Goal: Task Accomplishment & Management: Use online tool/utility

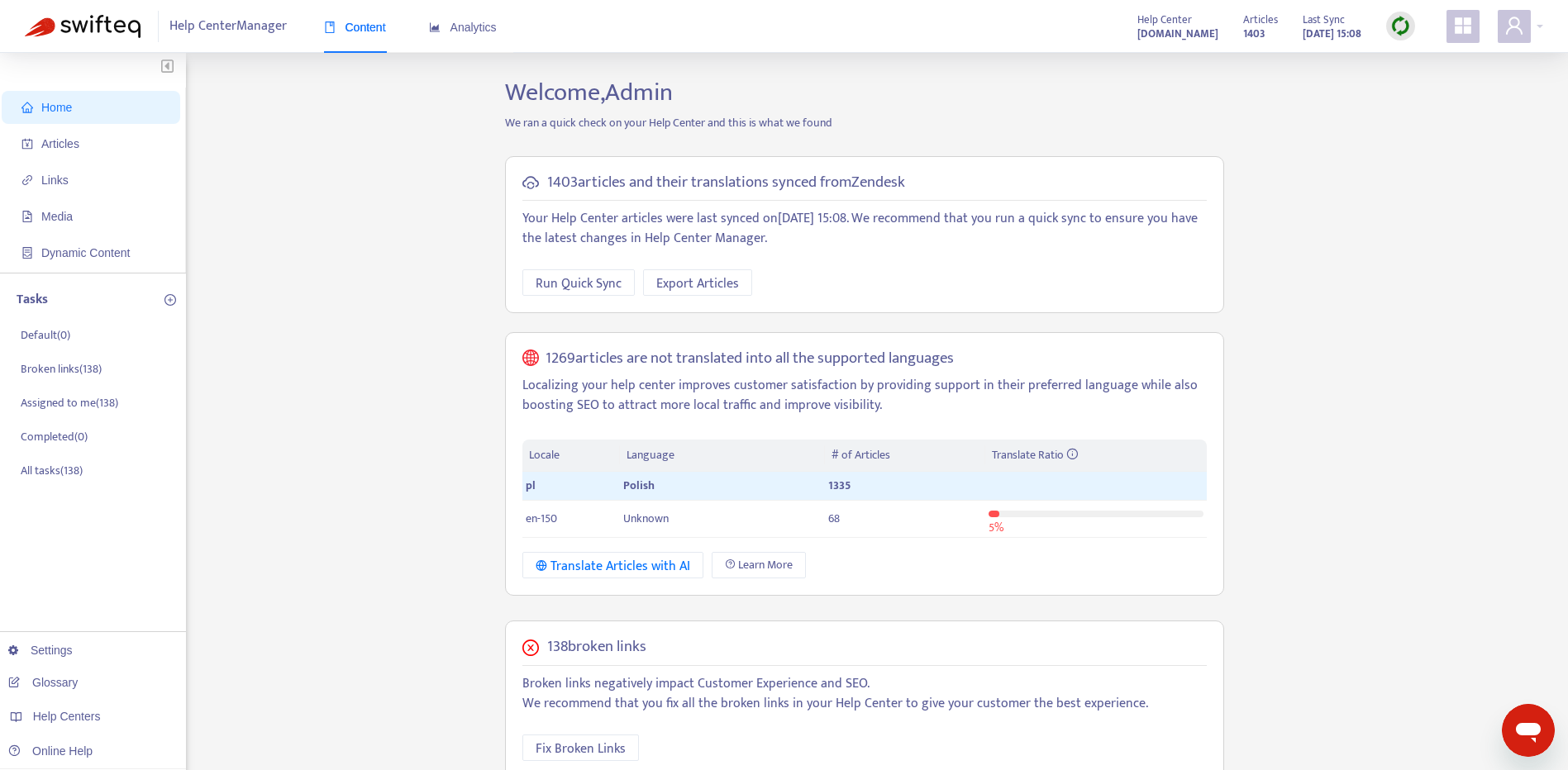
click at [1250, 256] on div "Home Articles Links Media Dynamic Content Tasks Default ( 0 ) Broken links ( 13…" at bounding box center [784, 620] width 1519 height 1084
click at [1403, 30] on img at bounding box center [1400, 25] width 20 height 20
click at [1427, 94] on link "Full Sync" at bounding box center [1428, 86] width 59 height 19
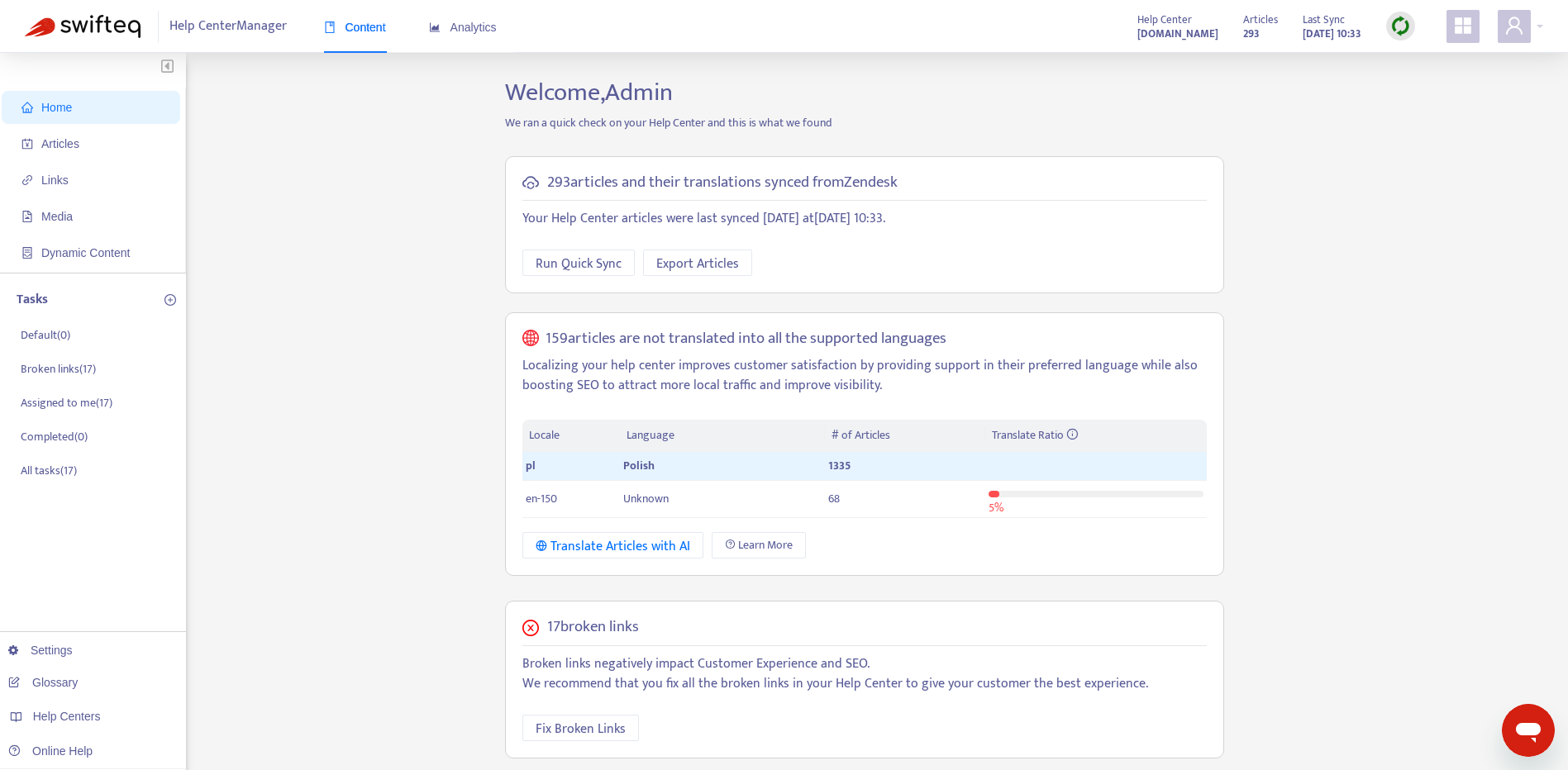
click at [1175, 367] on p "Localizing your help center improves customer satisfaction by providing support…" at bounding box center [865, 375] width 685 height 40
click at [98, 157] on span "Articles" at bounding box center [94, 144] width 145 height 33
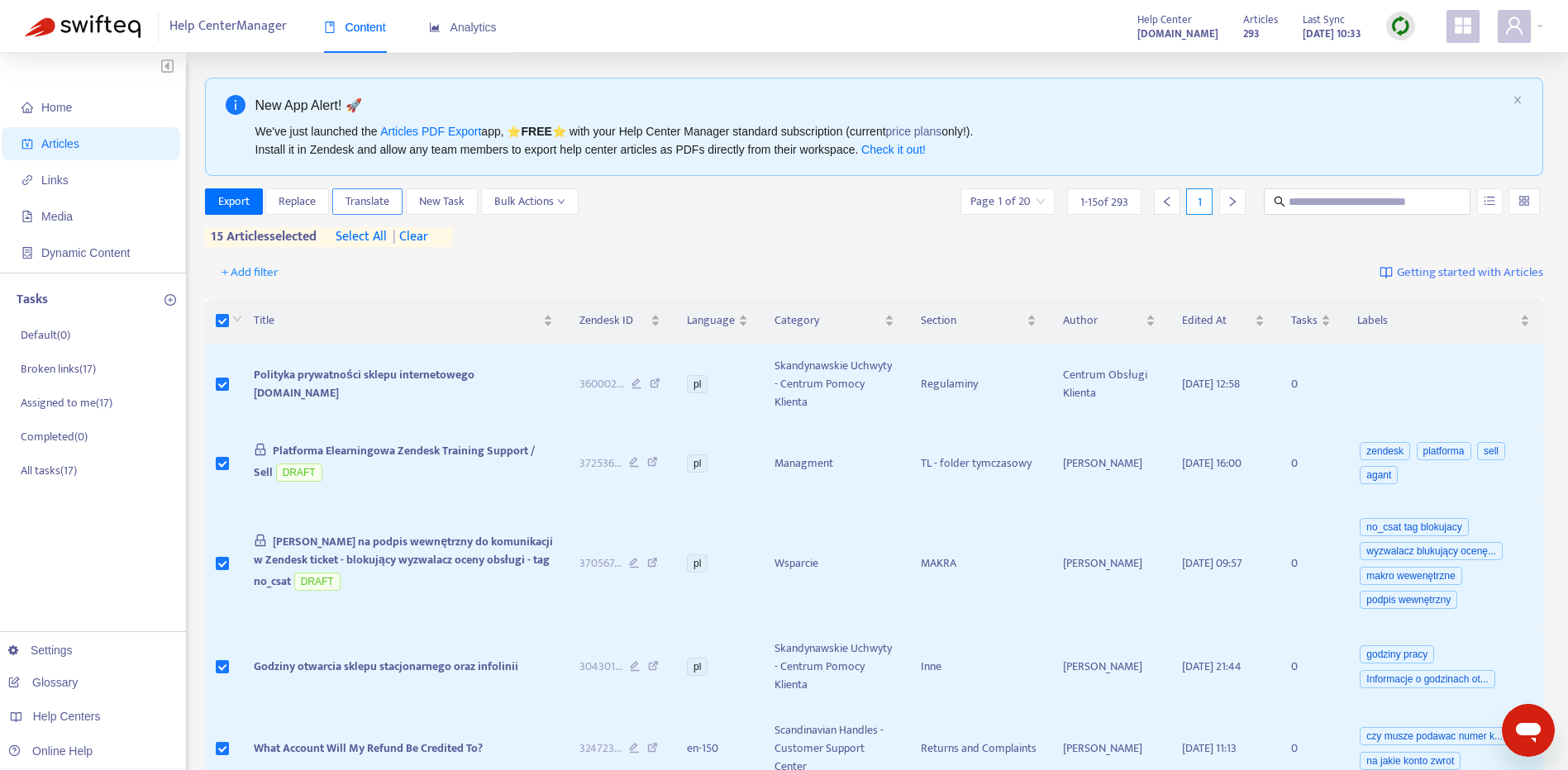
click at [389, 198] on span "Translate" at bounding box center [367, 202] width 44 height 18
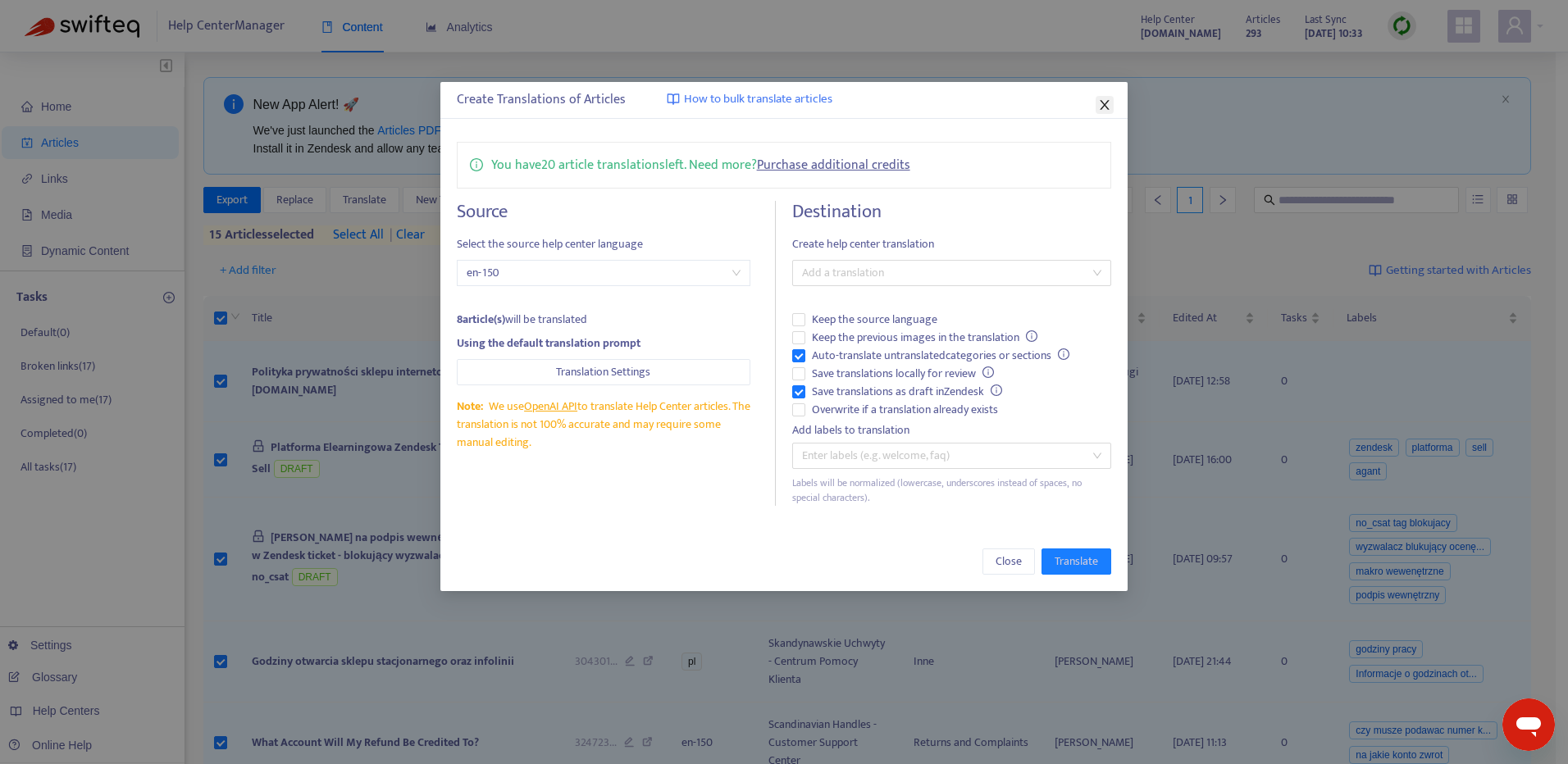
click at [1100, 113] on button "Close" at bounding box center [1104, 105] width 18 height 18
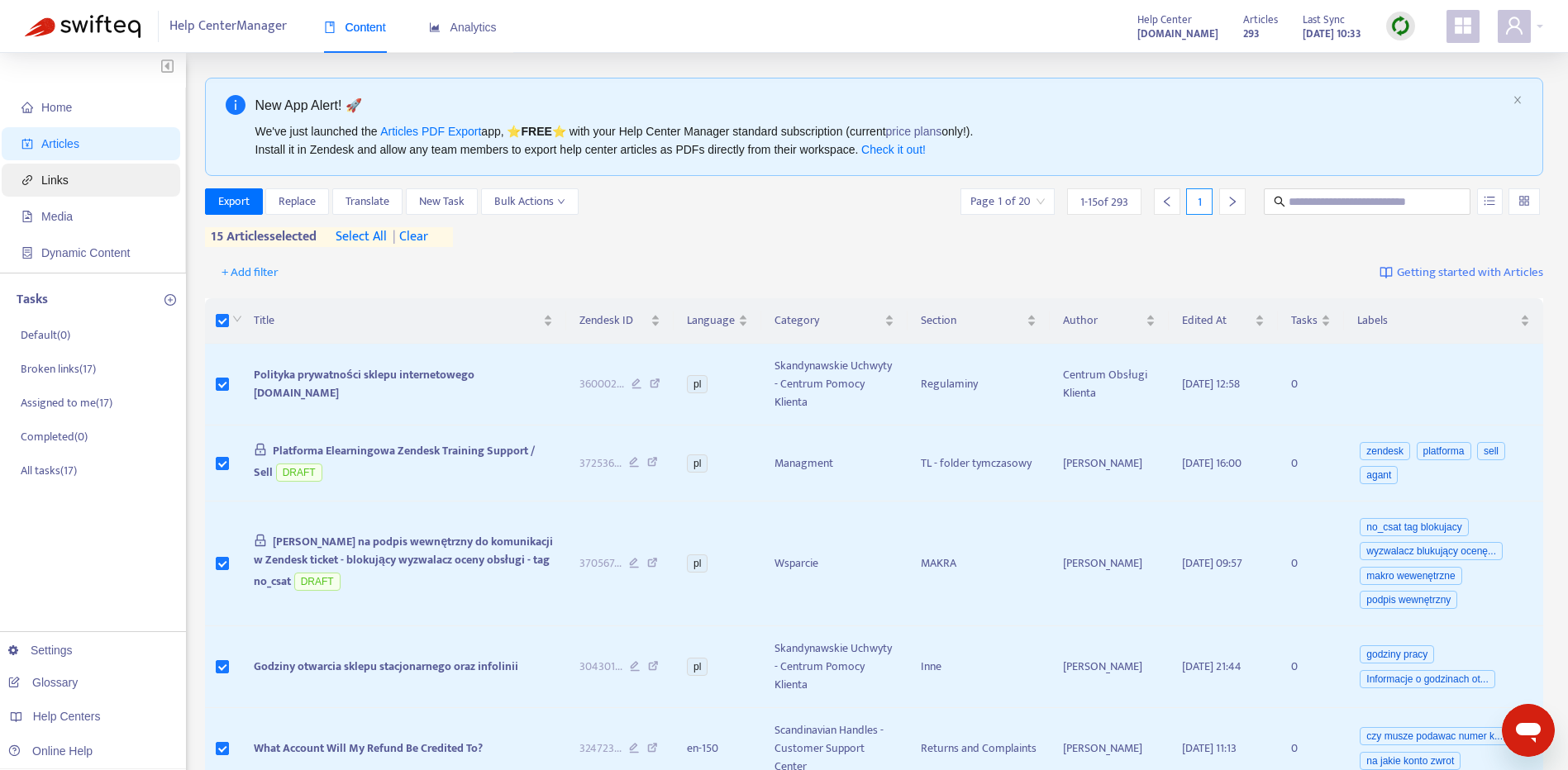
click at [94, 186] on span "Links" at bounding box center [94, 180] width 145 height 33
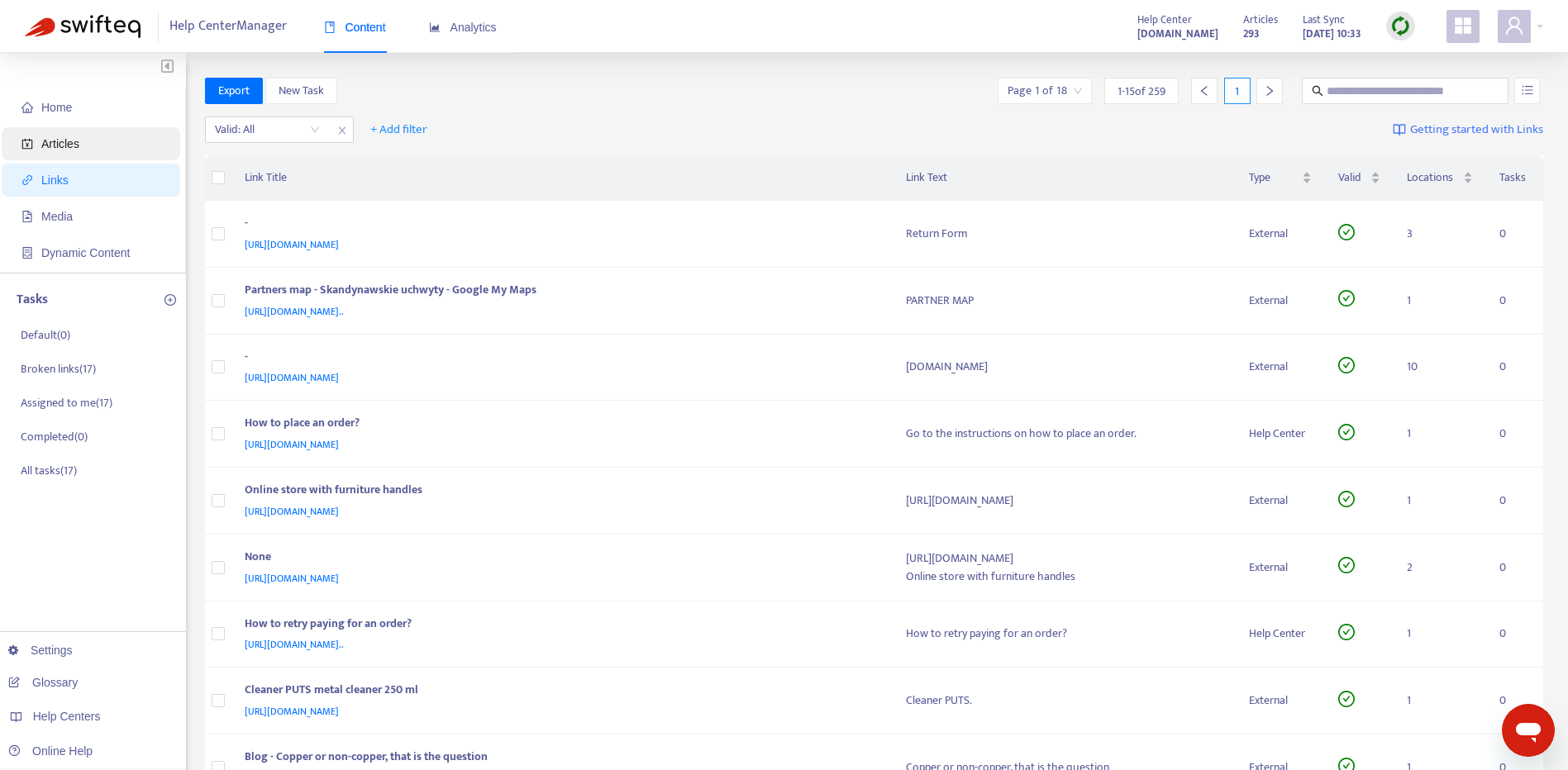
click at [110, 150] on span "Articles" at bounding box center [94, 144] width 145 height 33
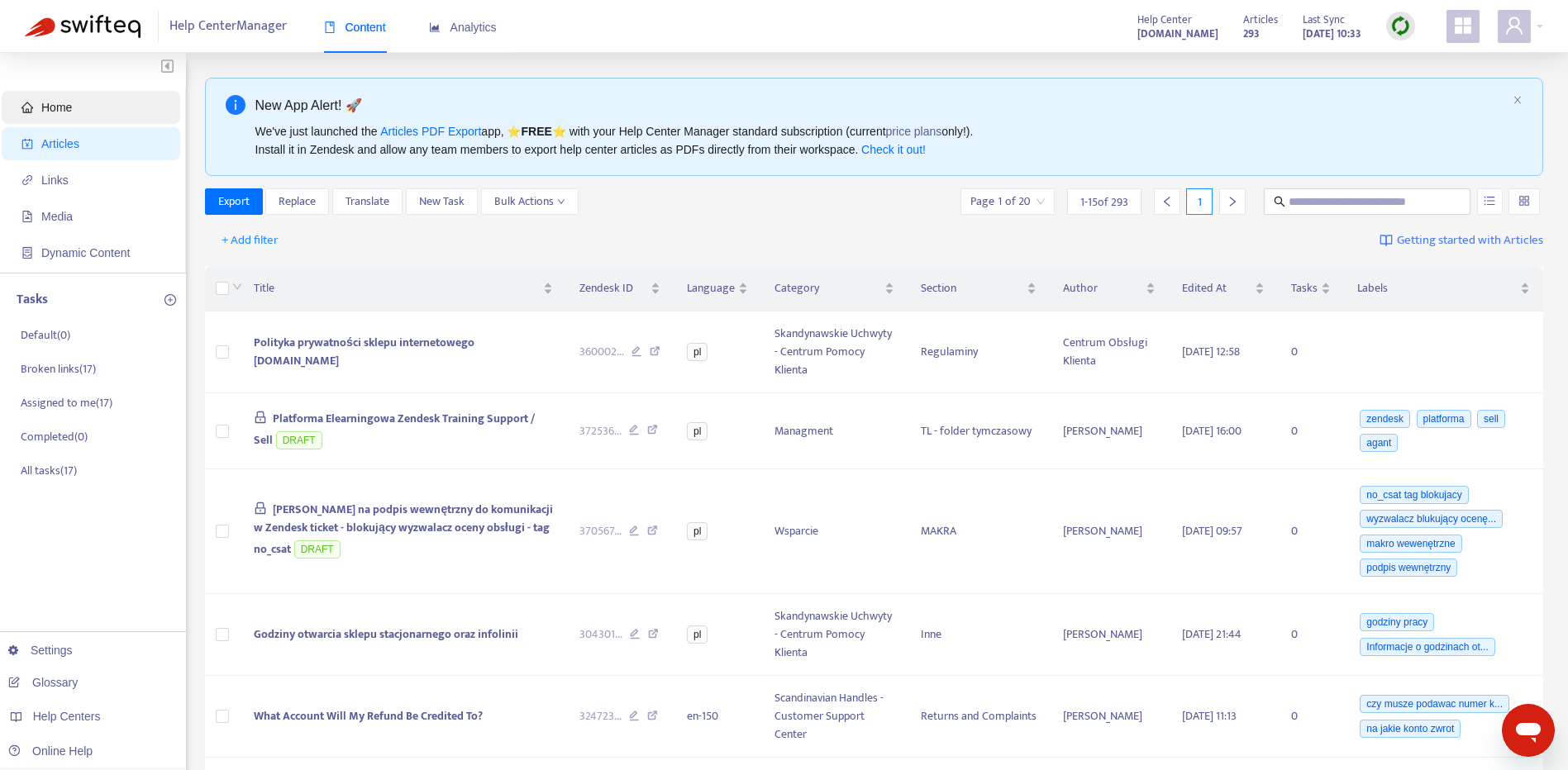
click at [98, 108] on span "Home" at bounding box center [94, 108] width 145 height 33
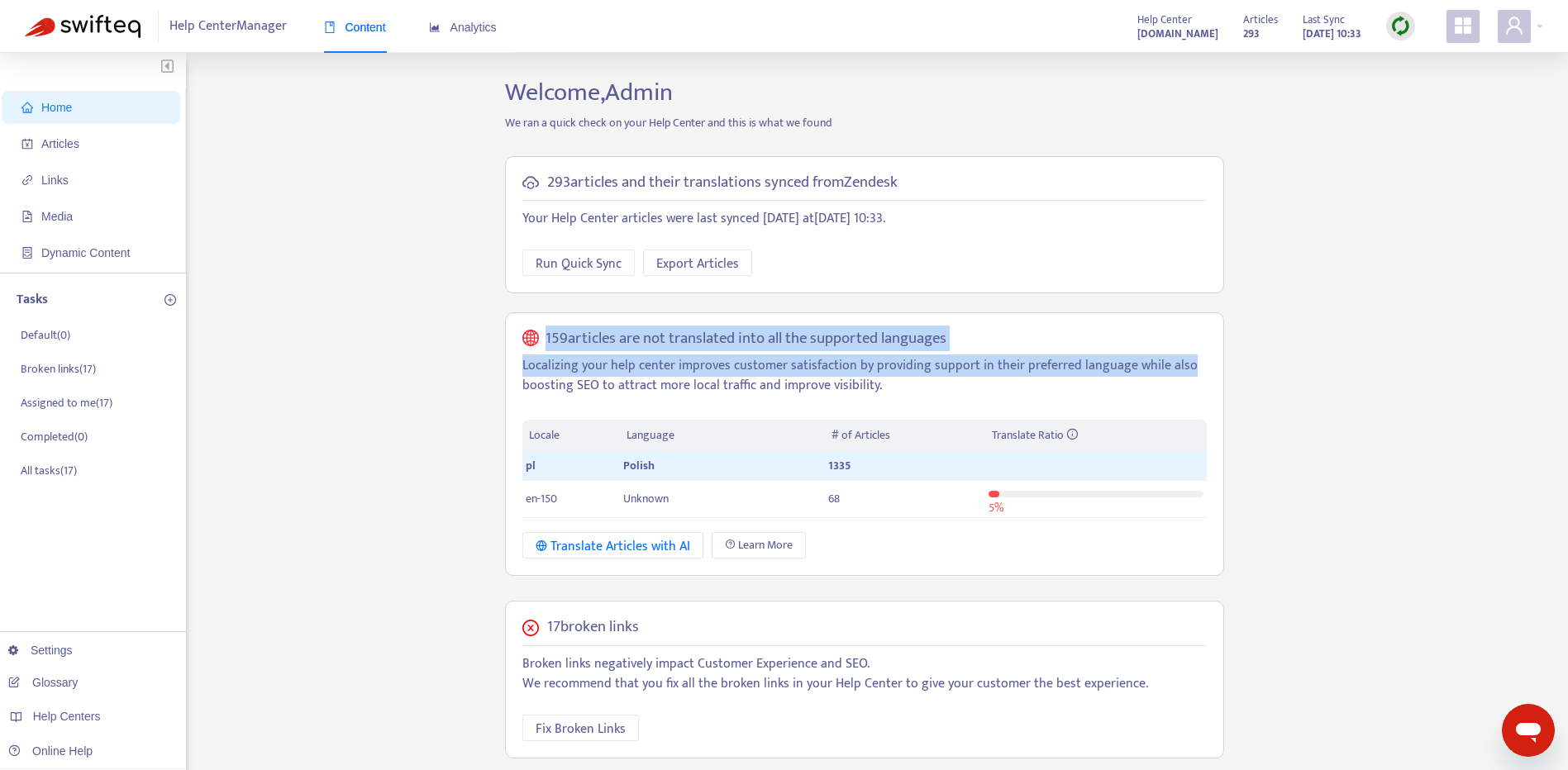
drag, startPoint x: 1566, startPoint y: 225, endPoint x: 1561, endPoint y: 369, distance: 144.1
click at [1561, 369] on div "Home Articles Links Media Dynamic Content Tasks Default ( 0 ) Broken links ( 17…" at bounding box center [784, 597] width 1568 height 1089
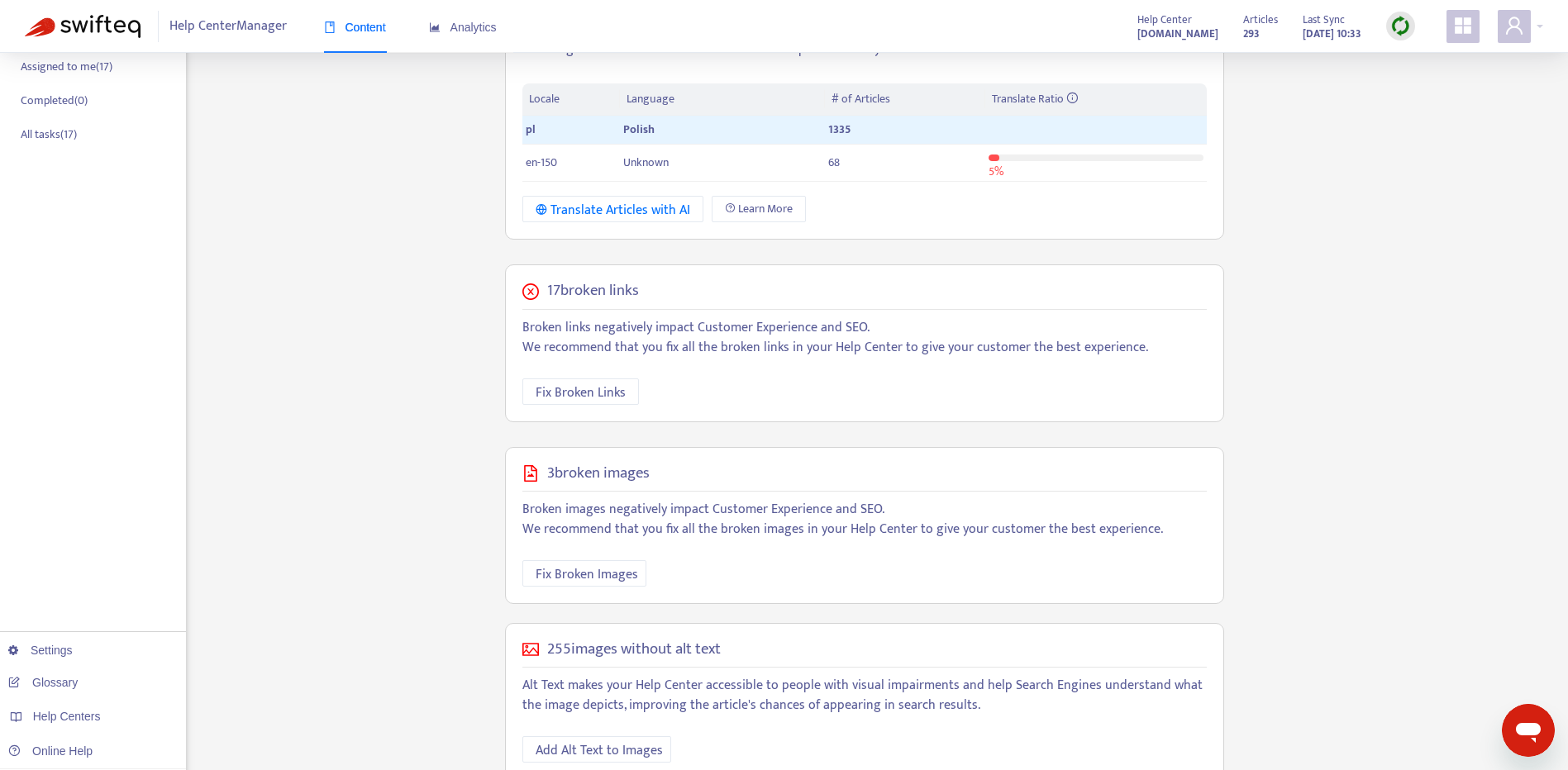
scroll to position [371, 0]
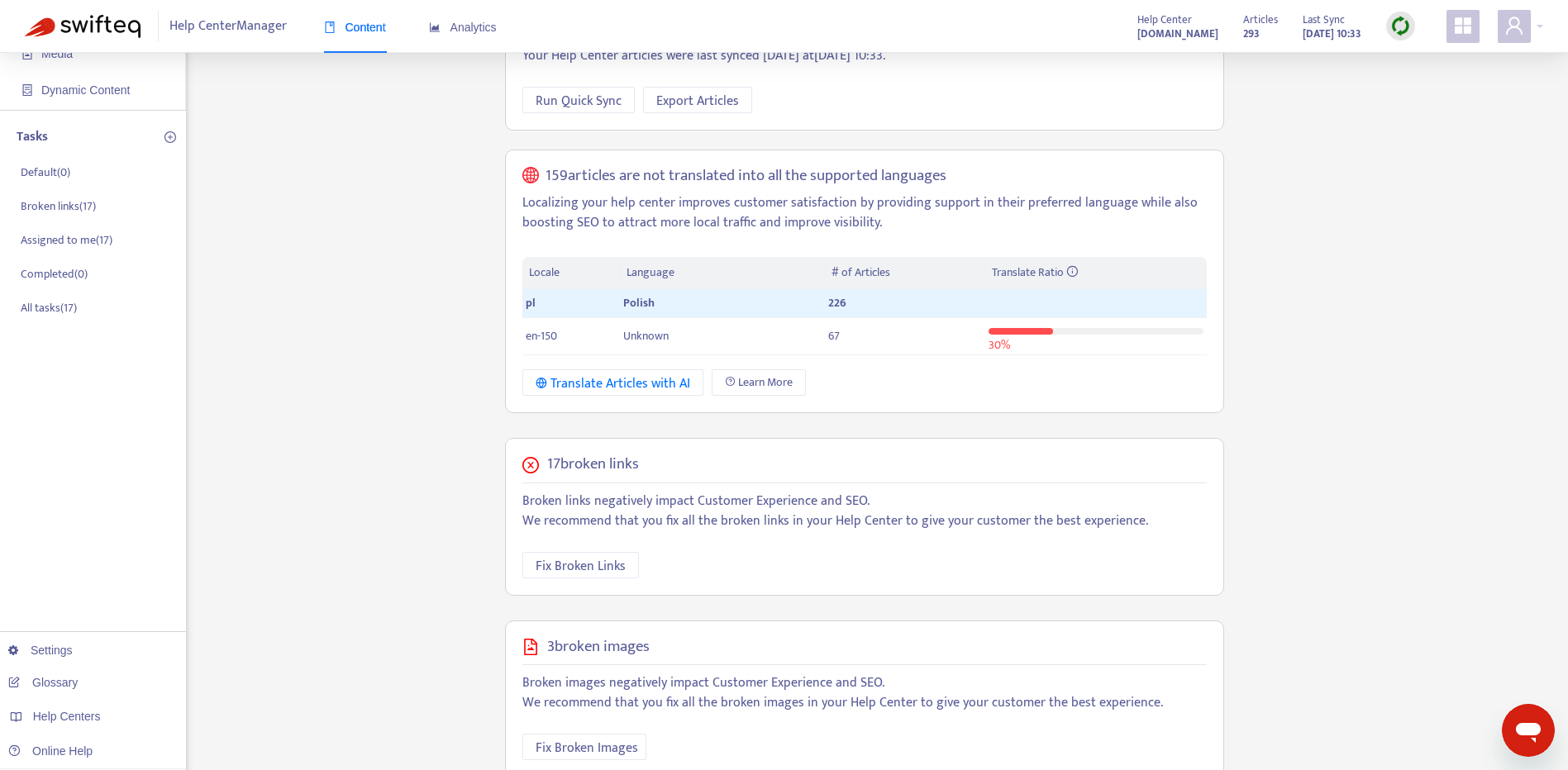
scroll to position [192, 0]
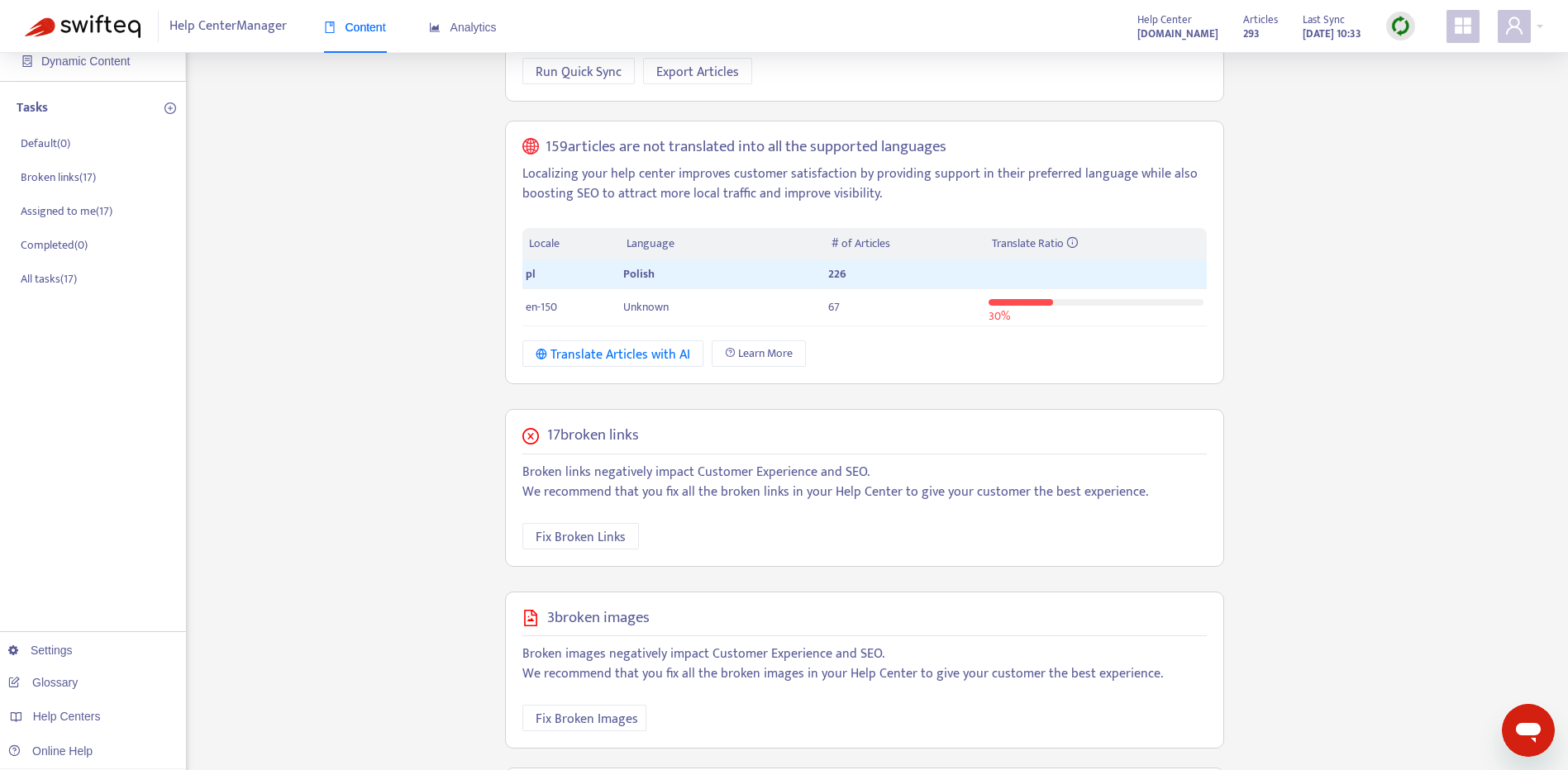
click at [646, 485] on p "Broken links negatively impact Customer Experience and SEO. We recommend that y…" at bounding box center [865, 482] width 685 height 40
click at [606, 556] on div "17 broken links Broken links negatively impact Customer Experience and SEO. We …" at bounding box center [865, 488] width 720 height 158
click at [602, 545] on span "Fix Broken Links" at bounding box center [580, 537] width 90 height 20
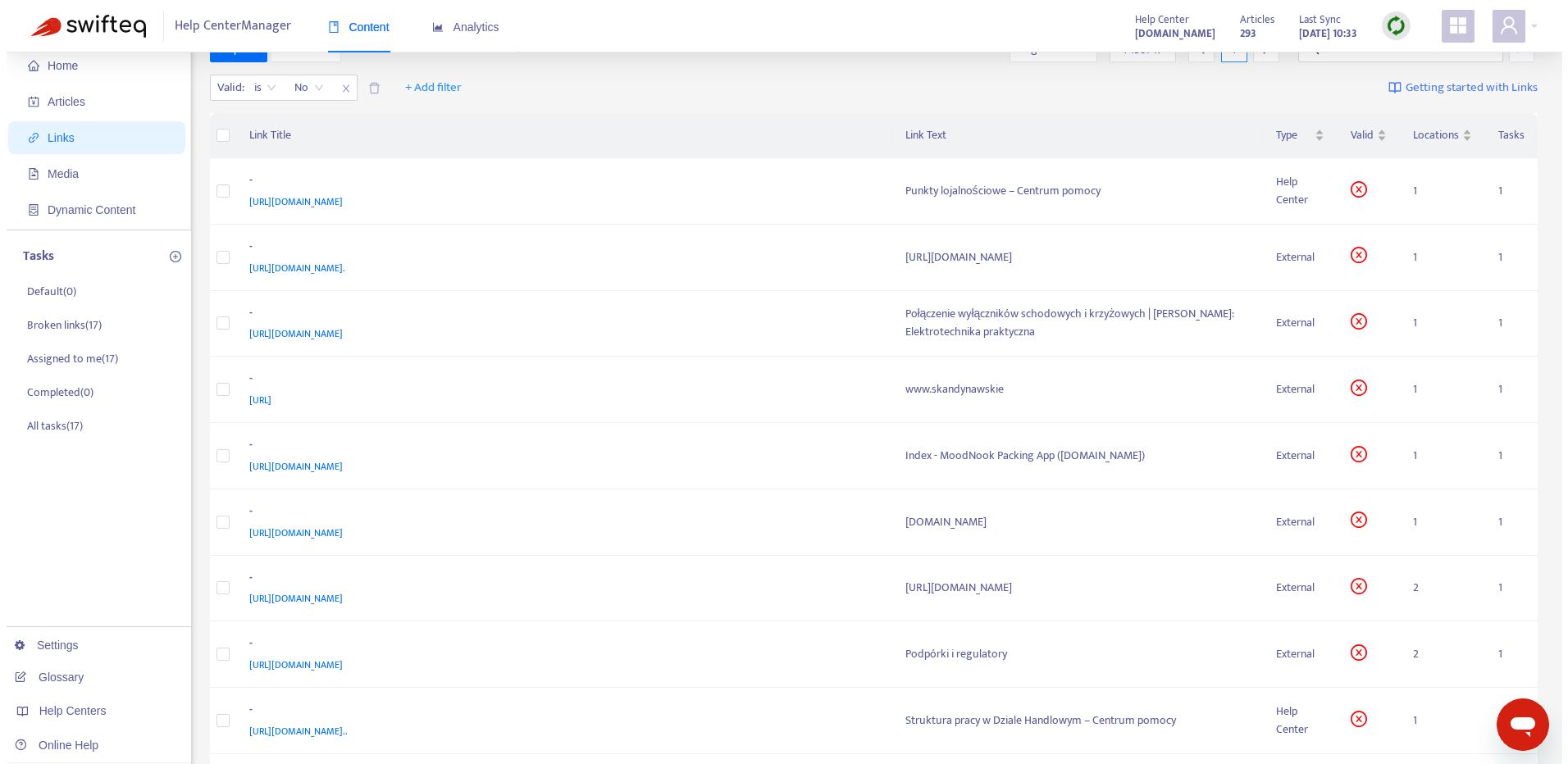
scroll to position [52, 0]
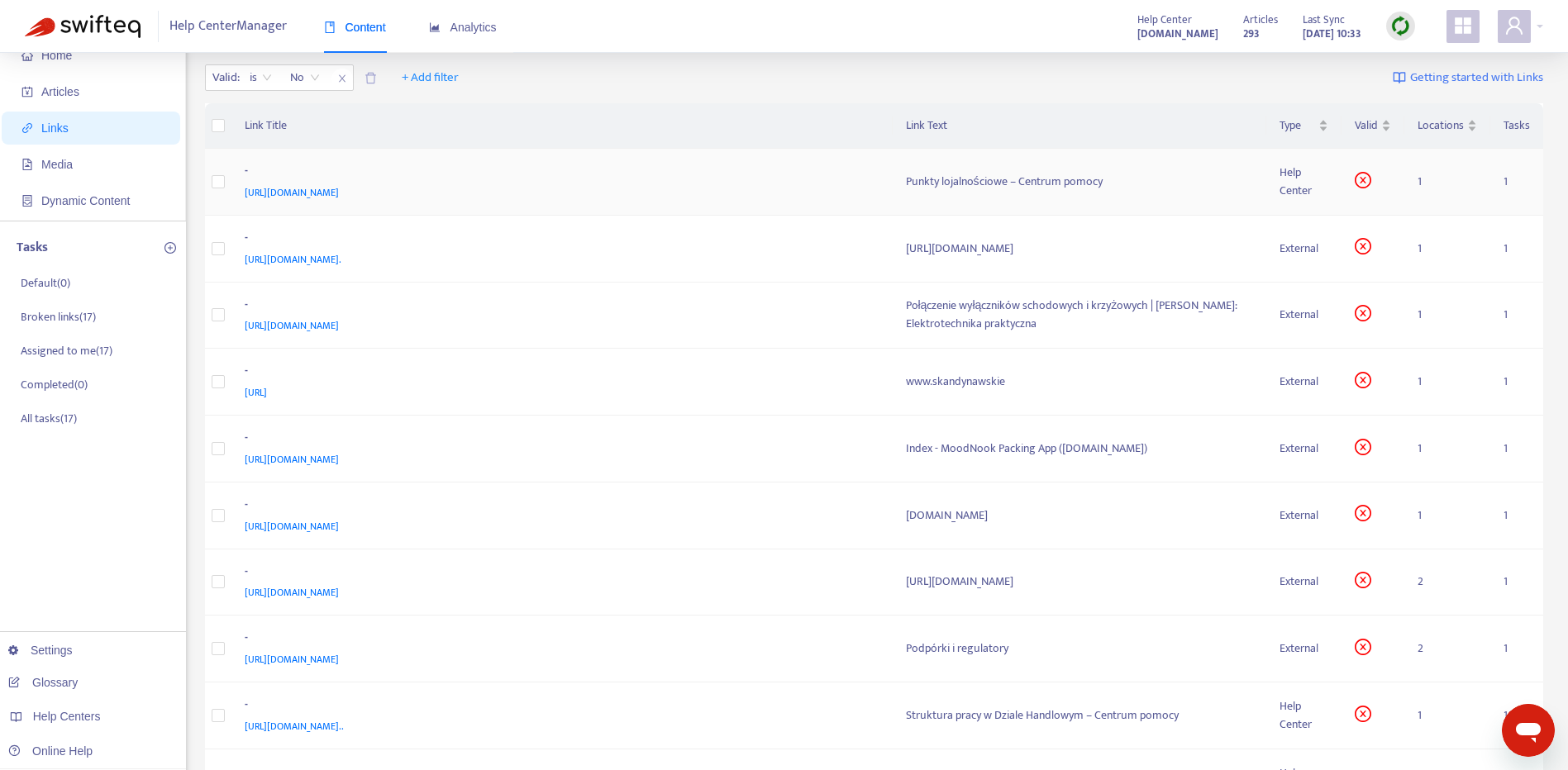
click at [338, 190] on span "[URL][DOMAIN_NAME]" at bounding box center [291, 192] width 94 height 16
click at [801, 182] on div "-" at bounding box center [559, 173] width 629 height 21
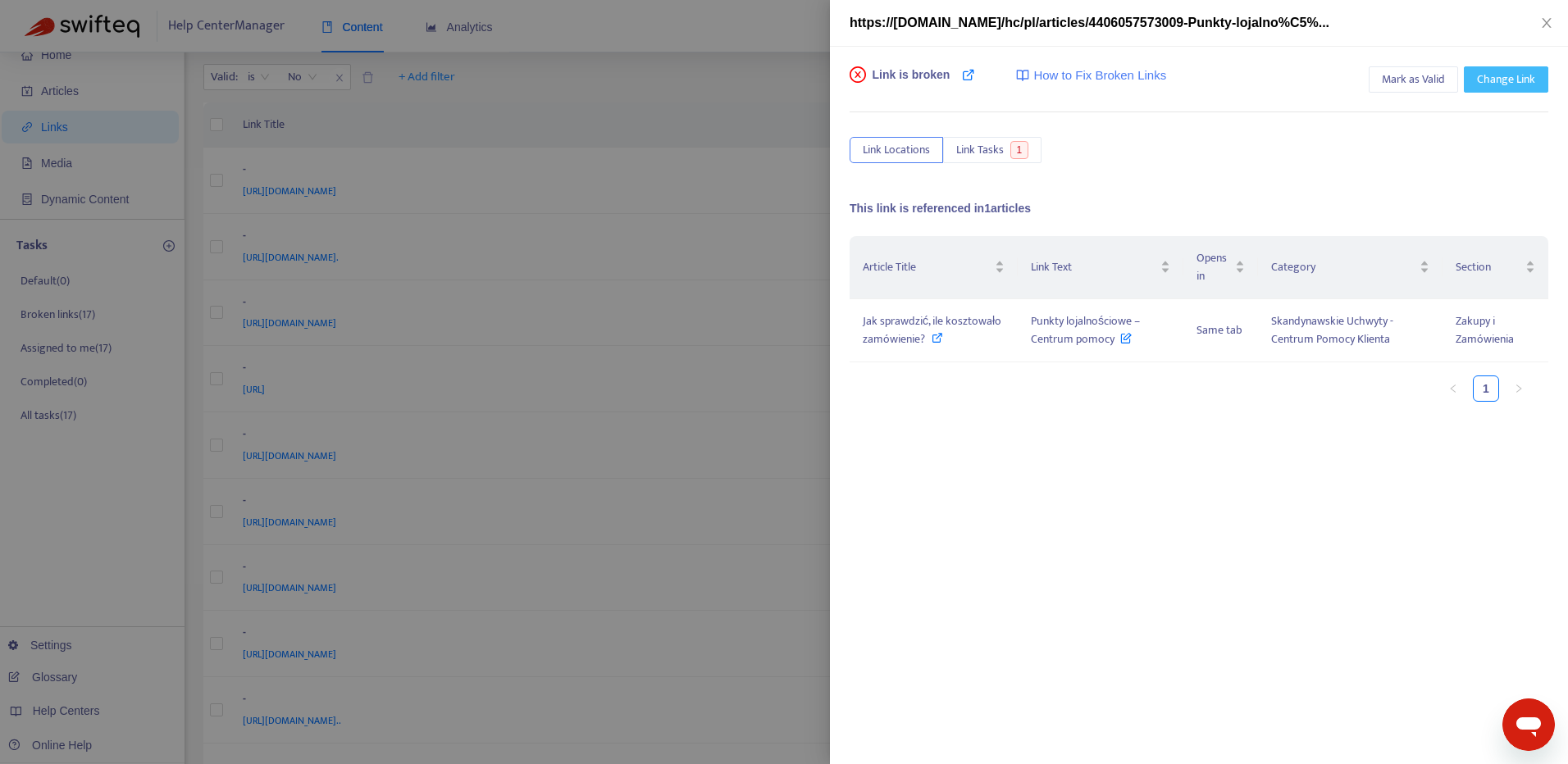
click at [1518, 70] on span "Change Link" at bounding box center [1505, 79] width 59 height 18
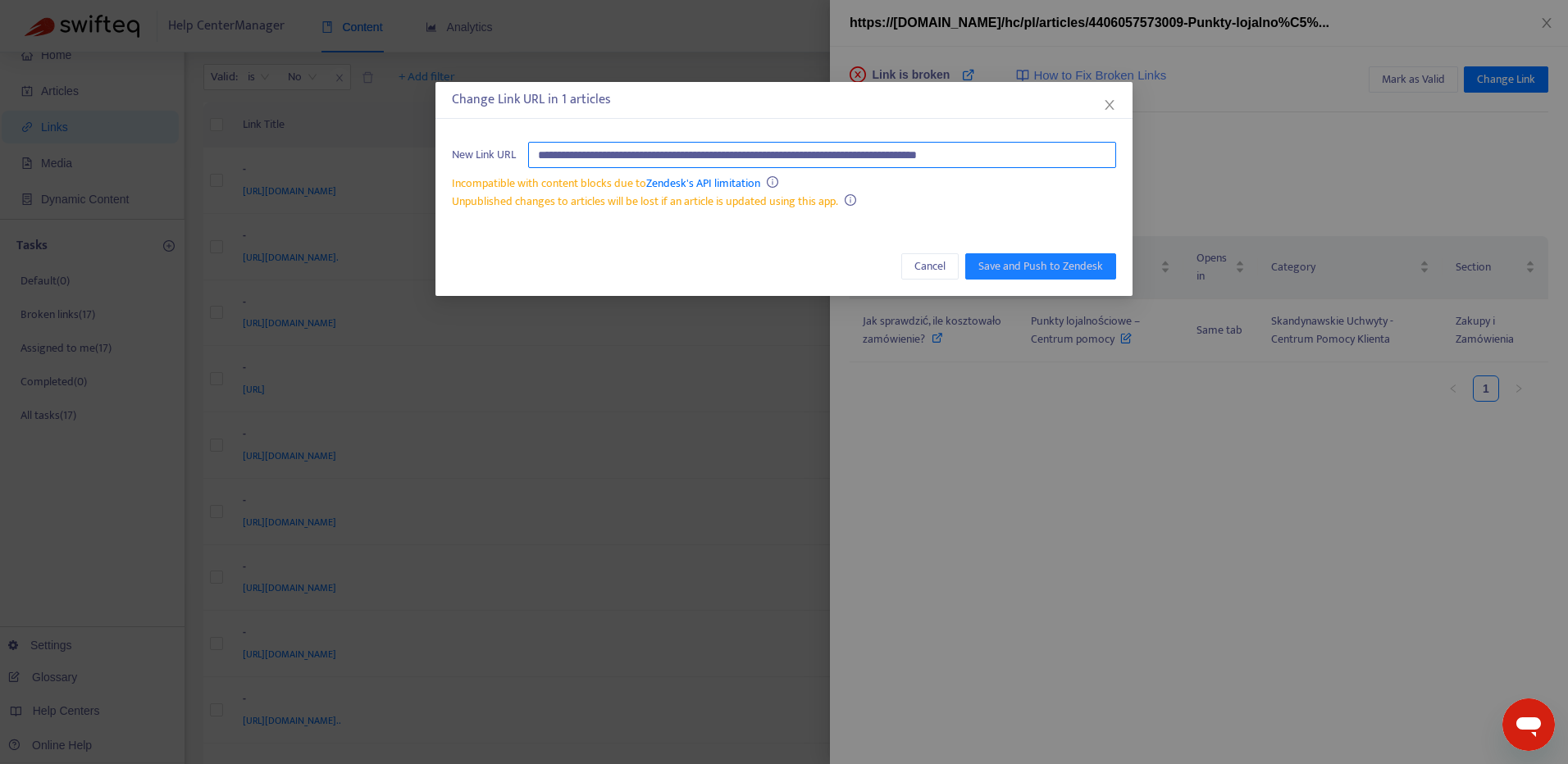
click at [1056, 151] on input "**********" at bounding box center [822, 154] width 588 height 26
paste input "**********"
type input "**********"
click at [1042, 262] on span "Save and Push to Zendesk" at bounding box center [1041, 267] width 125 height 18
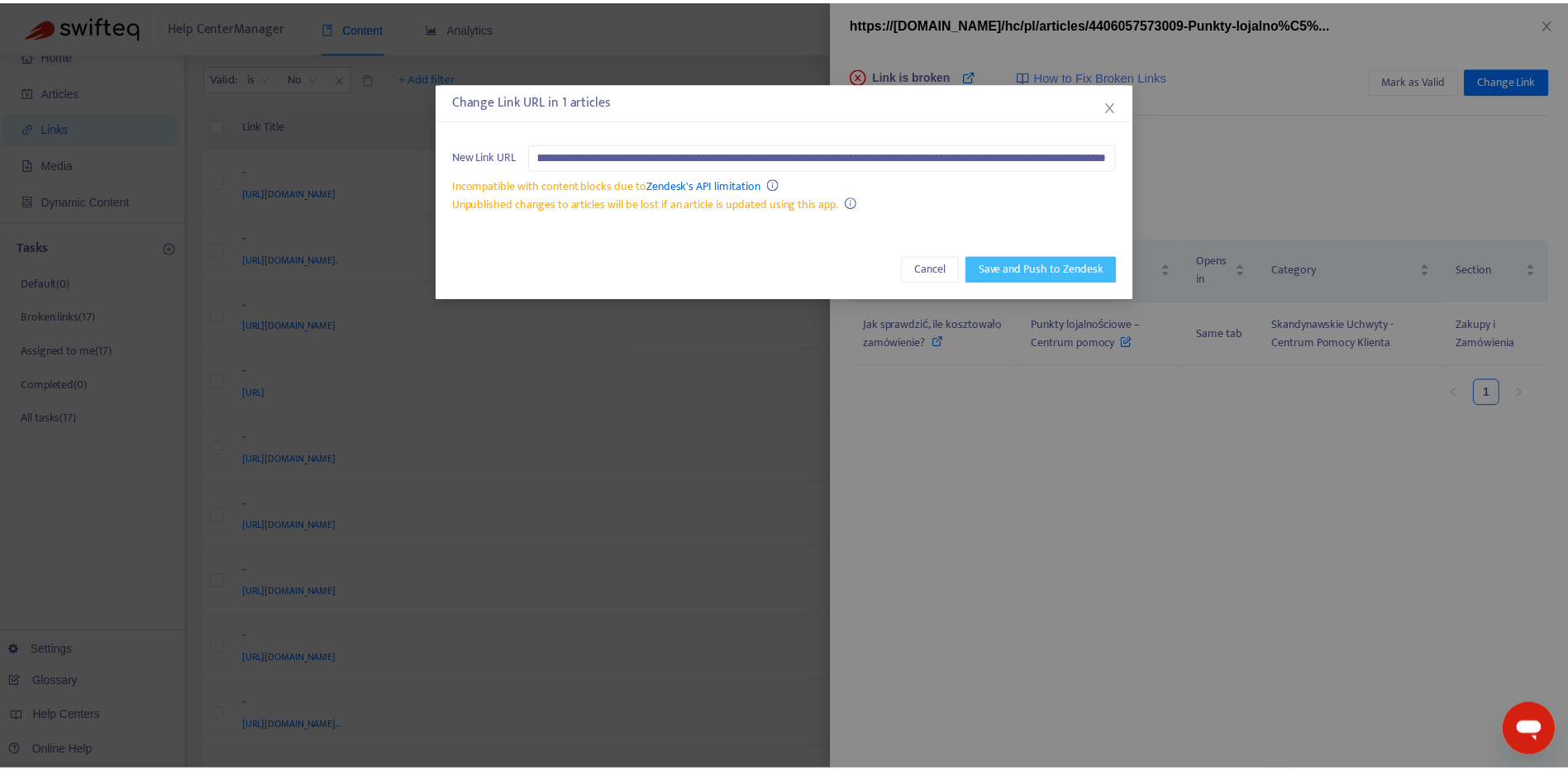
scroll to position [0, 0]
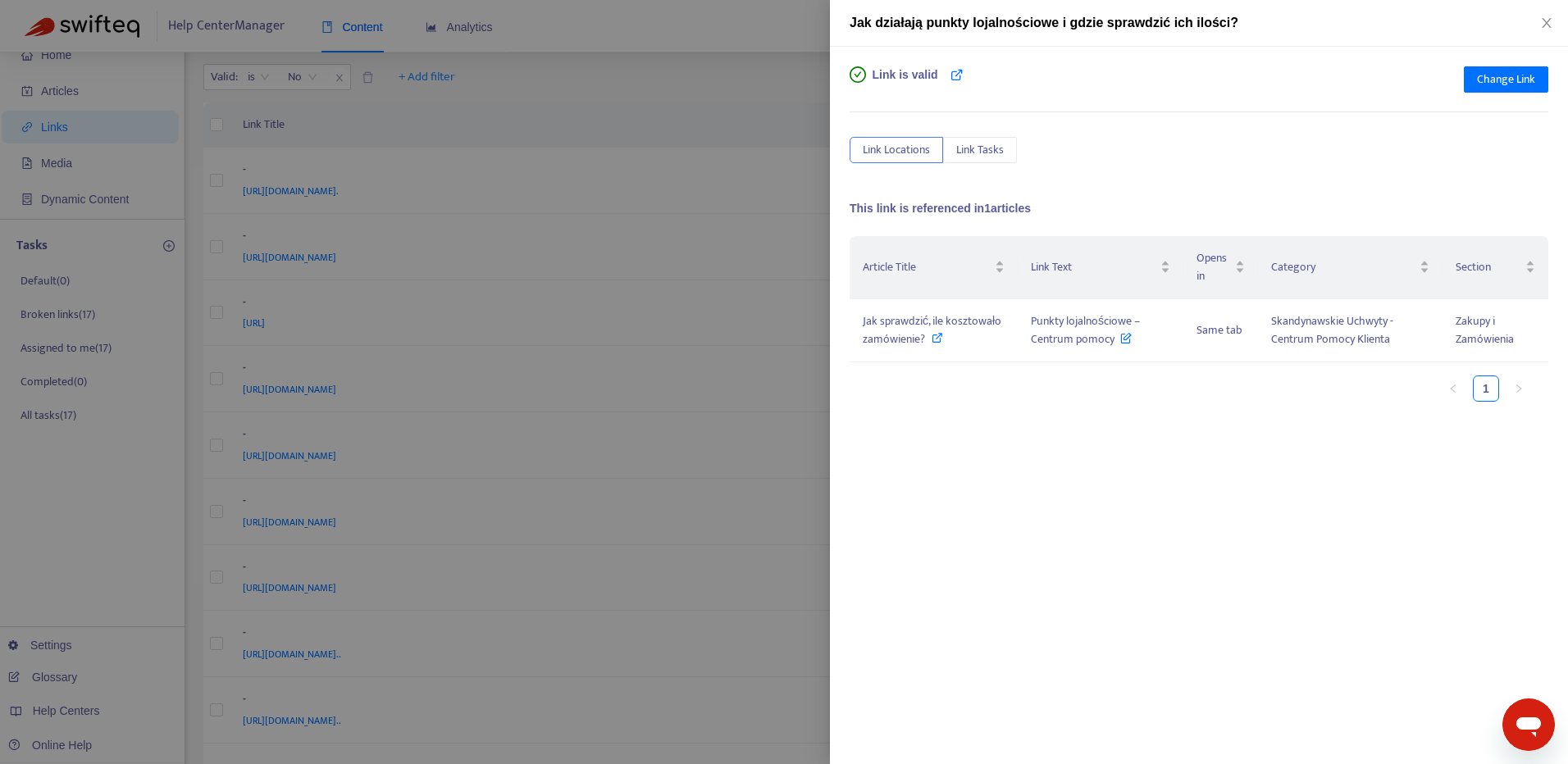
click at [1544, 13] on div "Jak działają punkty lojalnościowe i gdzie sprawdzić ich ilości?" at bounding box center [1199, 23] width 738 height 47
click at [1543, 22] on icon "close" at bounding box center [1547, 23] width 13 height 13
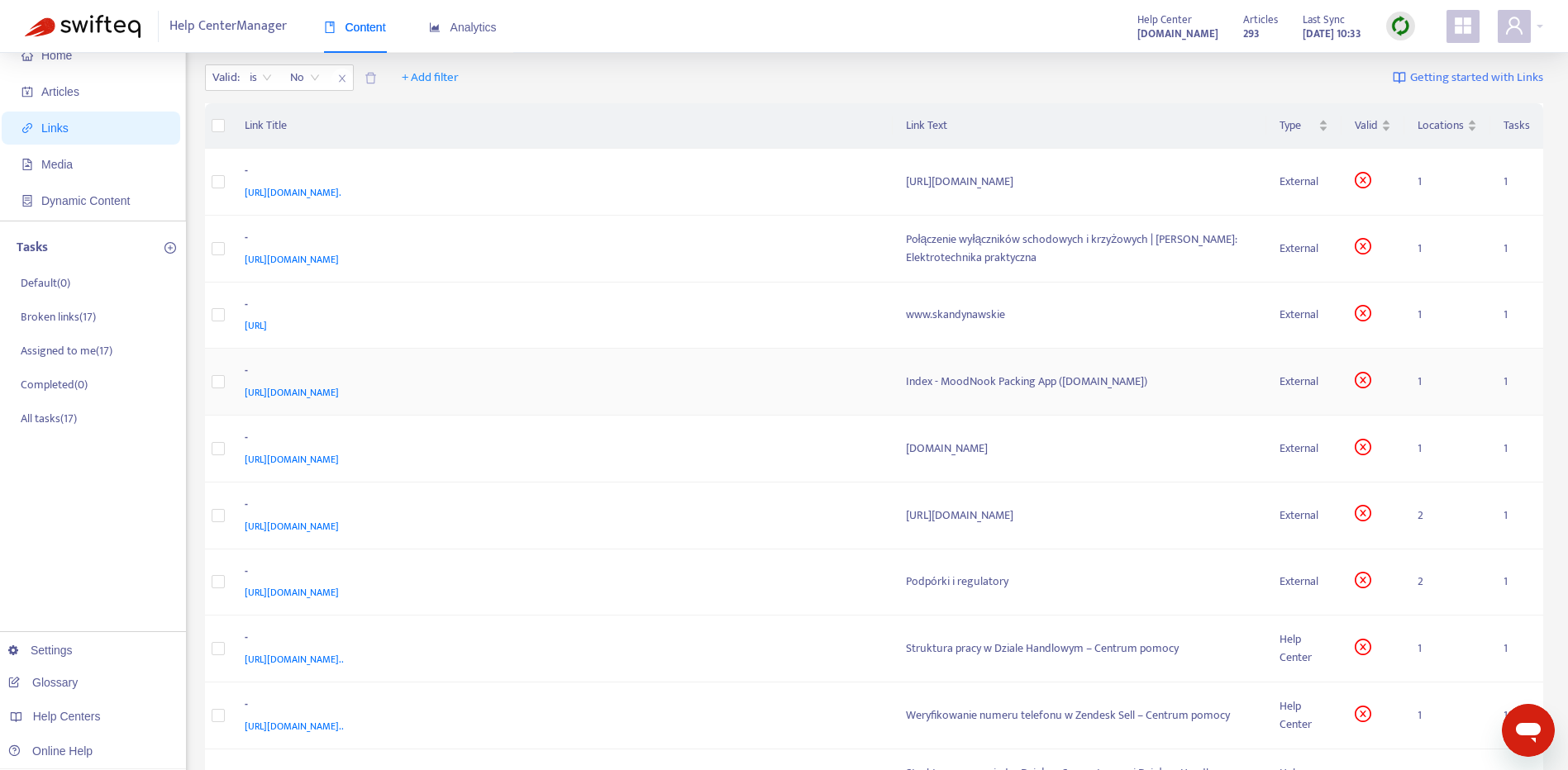
click at [568, 408] on td "- [URL][DOMAIN_NAME]" at bounding box center [562, 382] width 661 height 67
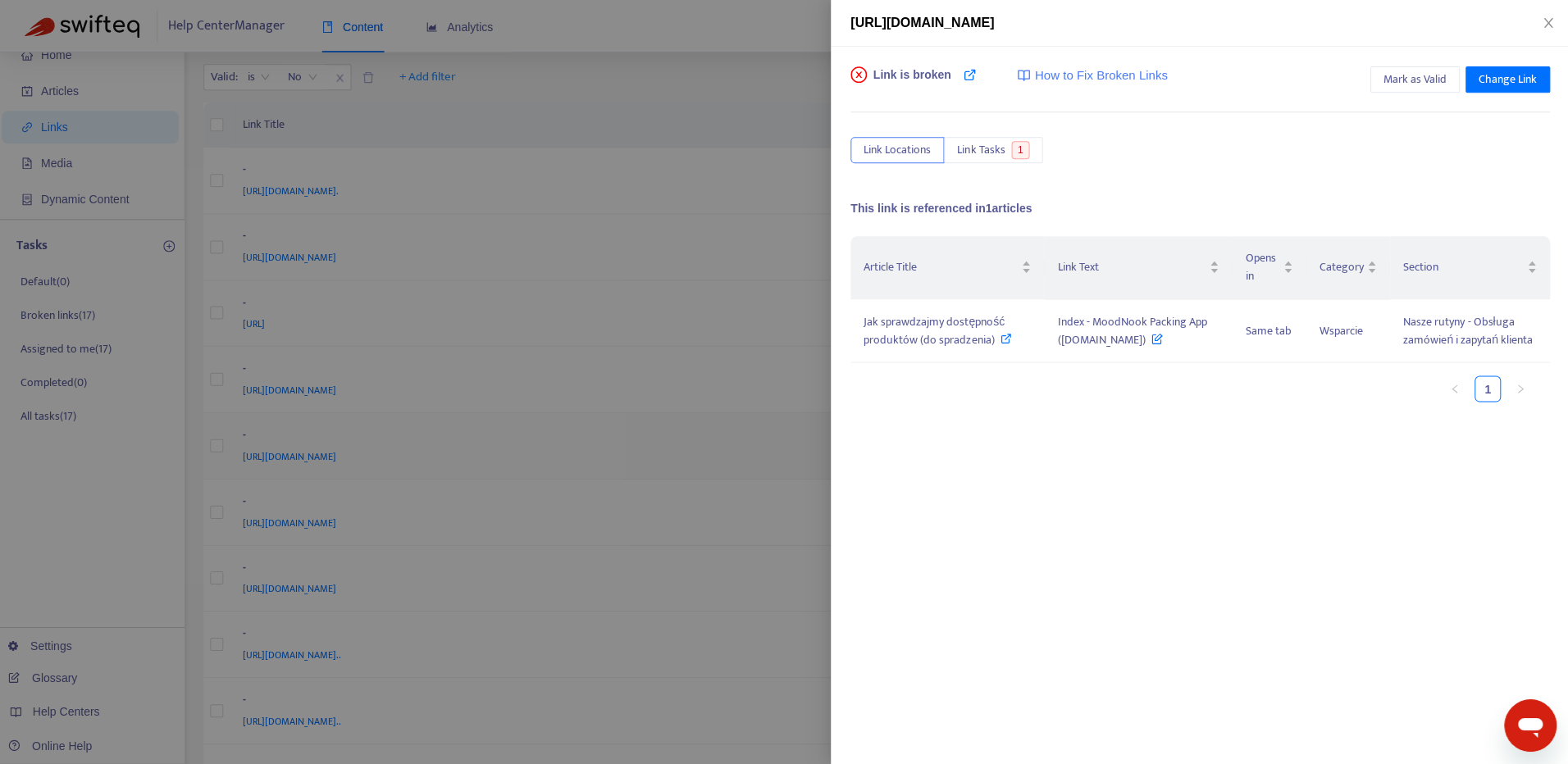
click at [583, 428] on div at bounding box center [784, 382] width 1568 height 764
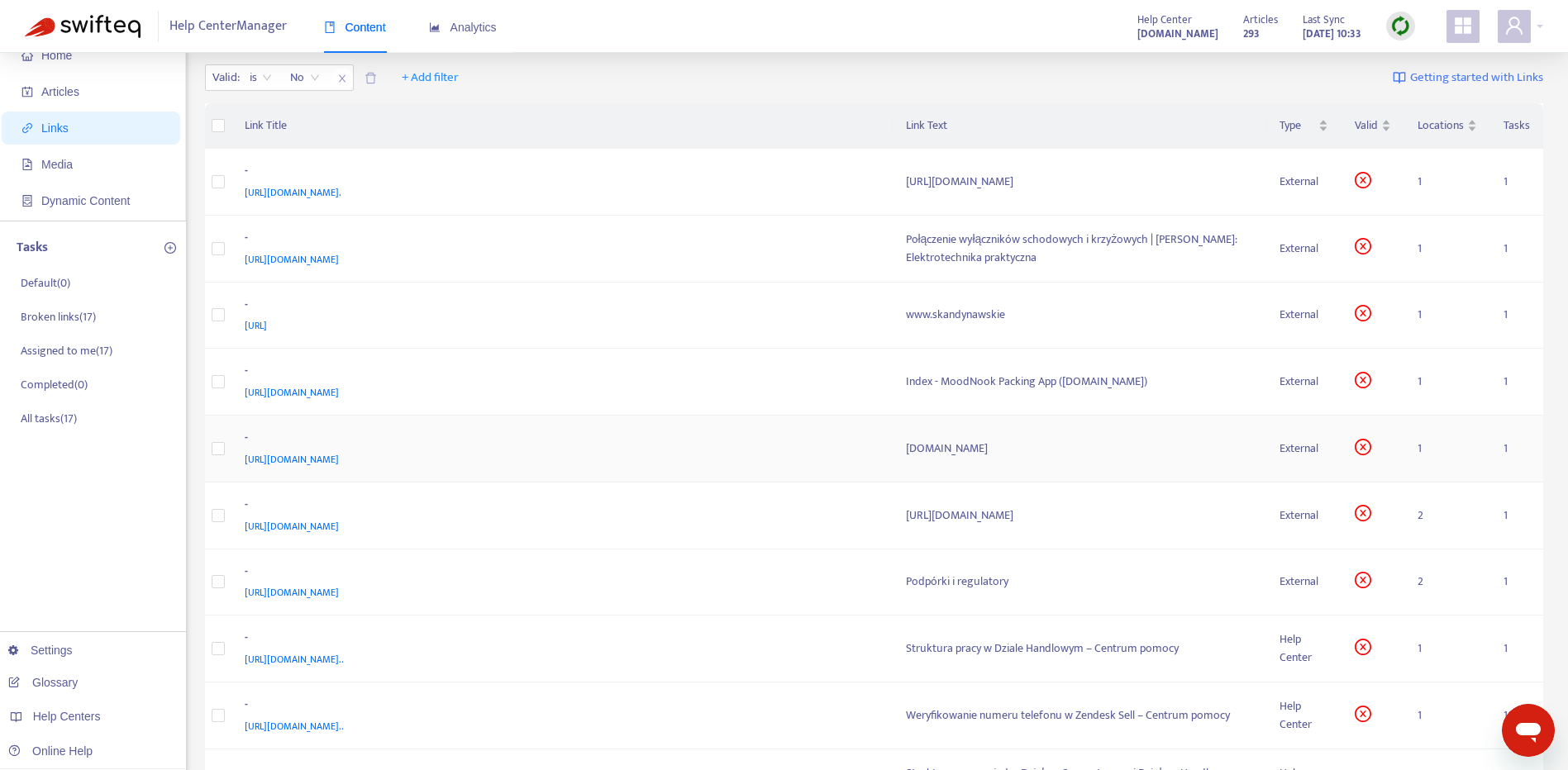
click at [568, 456] on div "[URL][DOMAIN_NAME]" at bounding box center [559, 460] width 629 height 18
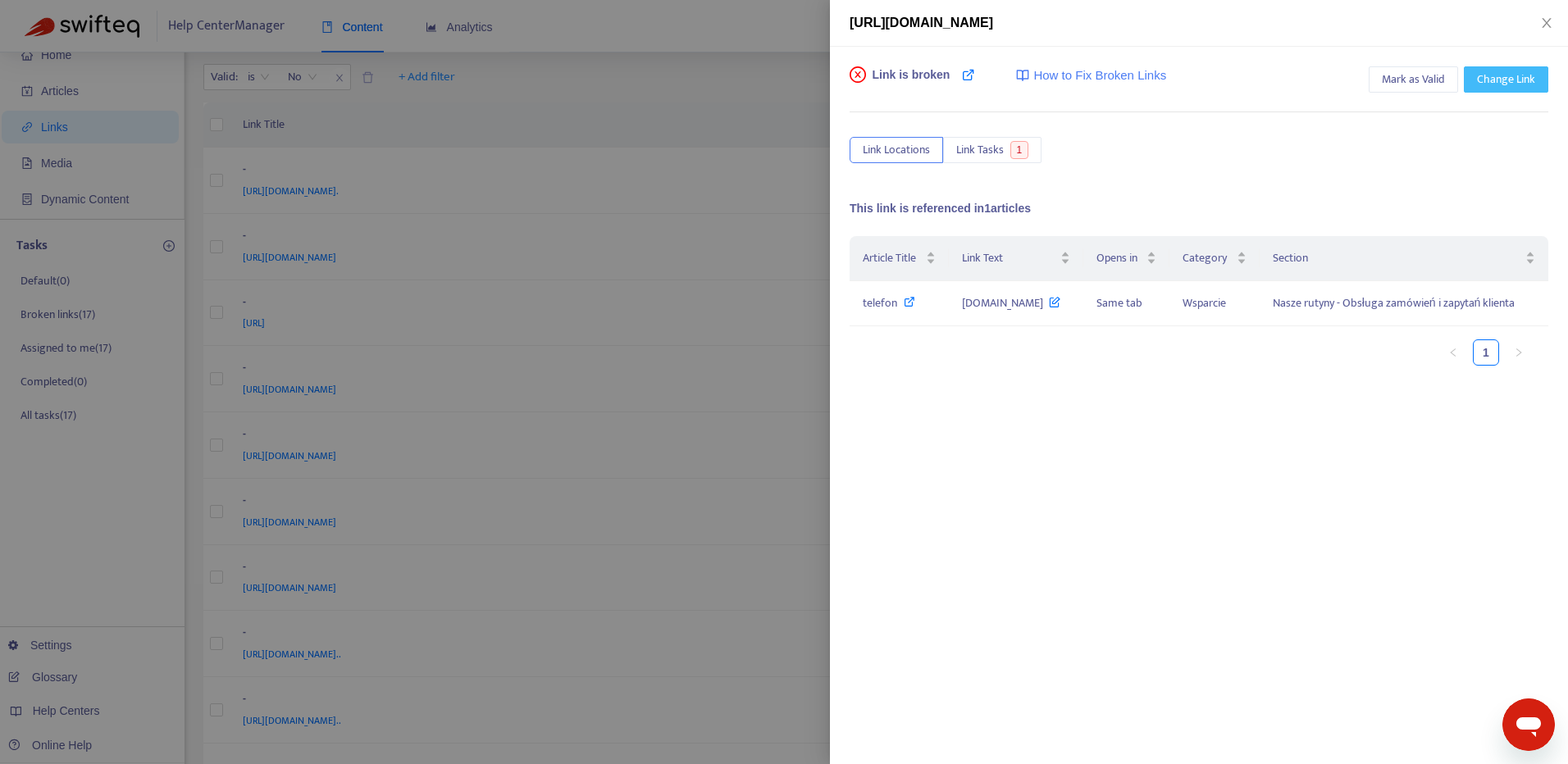
click at [1510, 80] on span "Change Link" at bounding box center [1505, 79] width 59 height 18
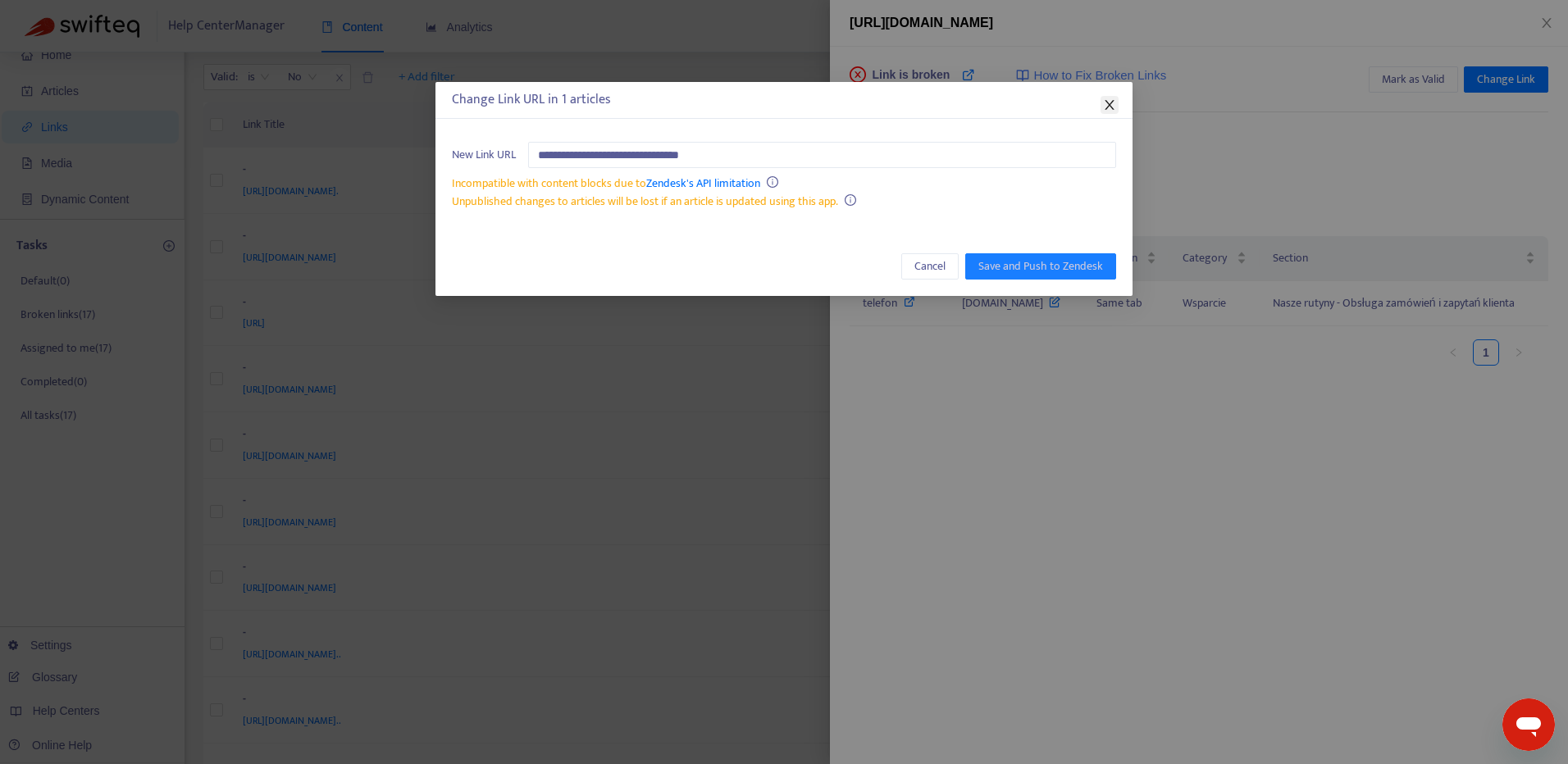
click at [1114, 103] on icon "close" at bounding box center [1110, 105] width 13 height 13
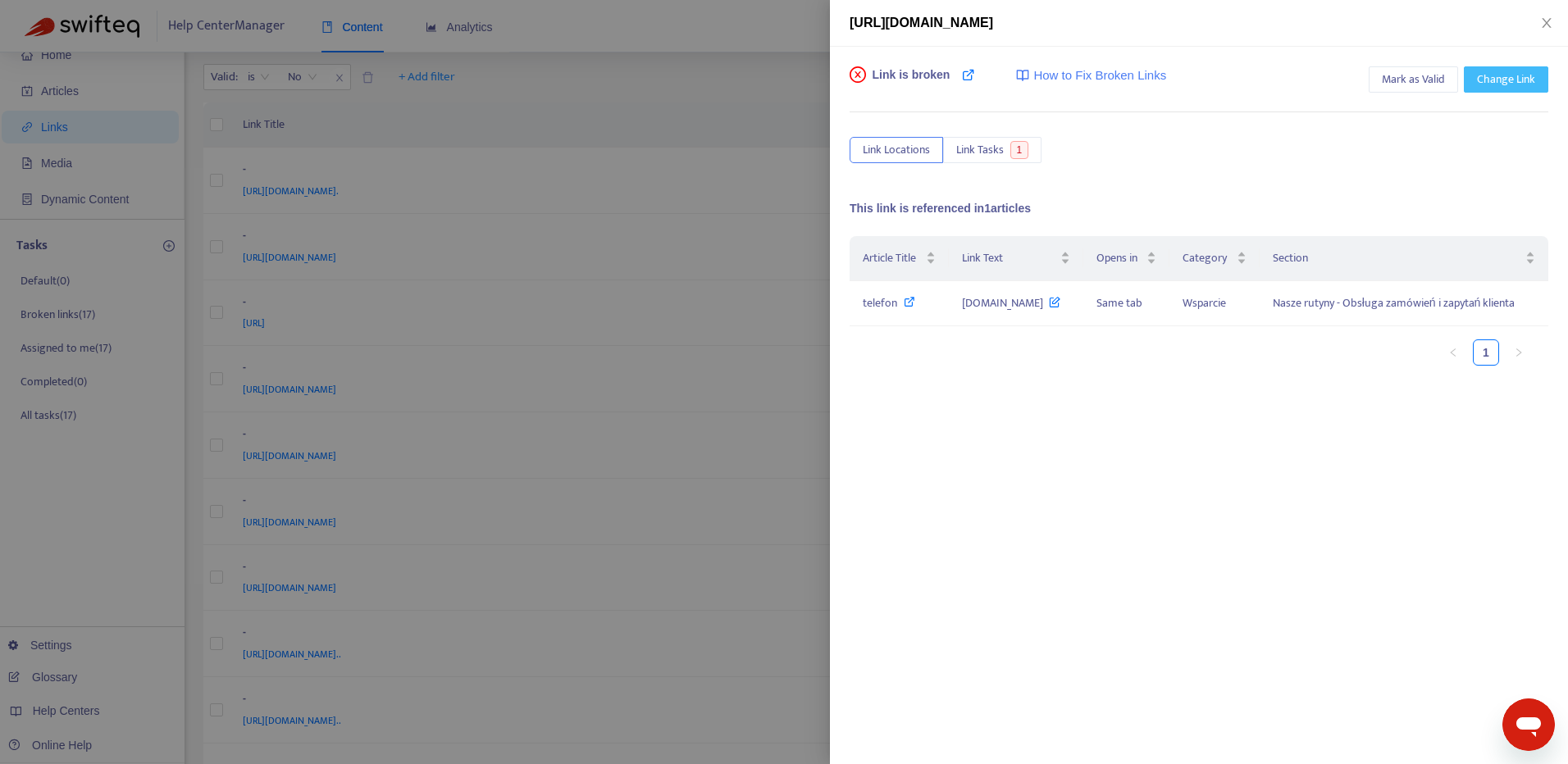
click at [1497, 80] on span "Change Link" at bounding box center [1505, 79] width 59 height 18
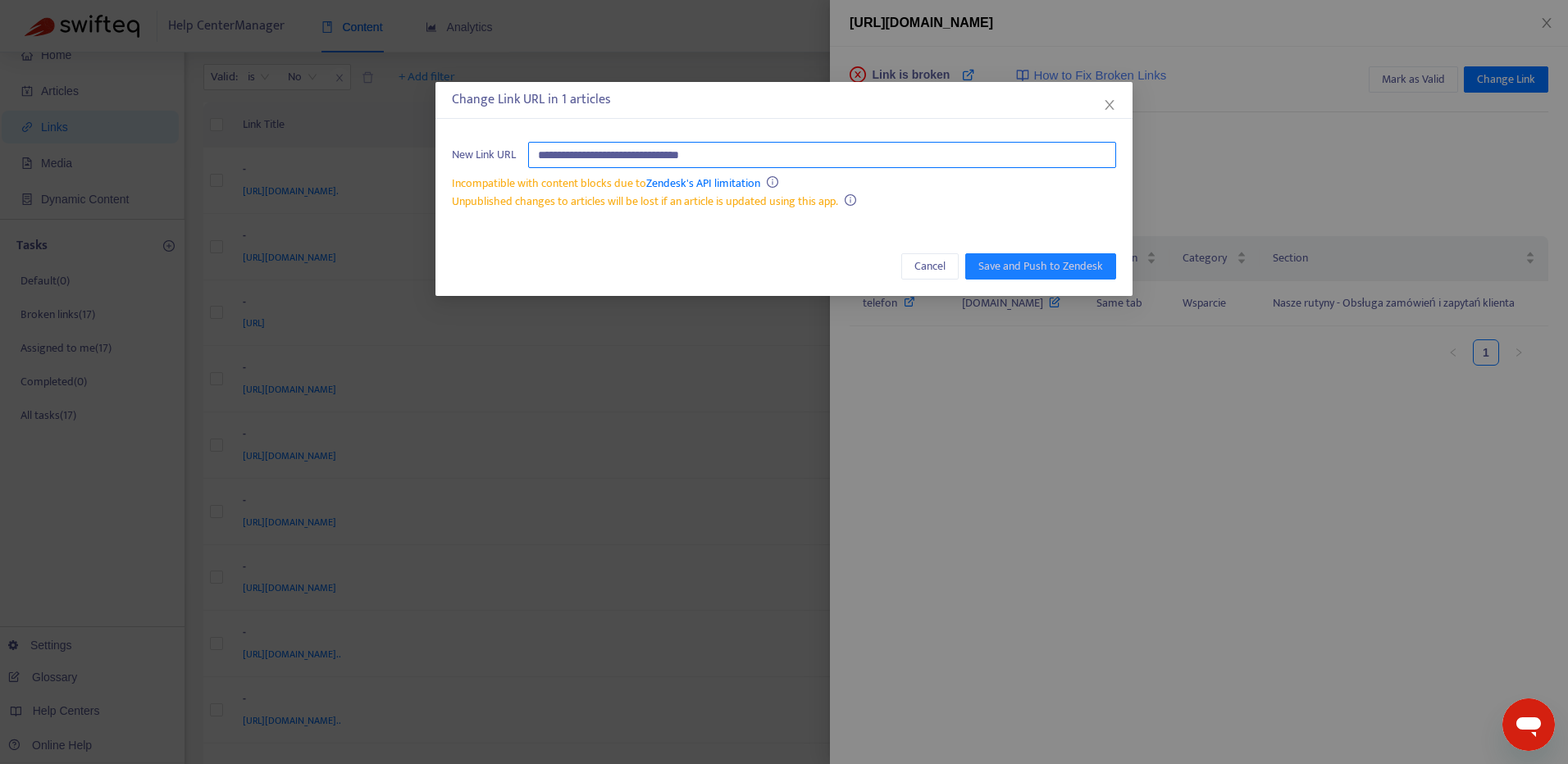
click at [808, 166] on input "**********" at bounding box center [822, 154] width 588 height 26
click at [806, 165] on input "**********" at bounding box center [822, 154] width 588 height 26
paste input "text"
type input "**********"
click at [1098, 259] on span "Save and Push to Zendesk" at bounding box center [1041, 267] width 125 height 18
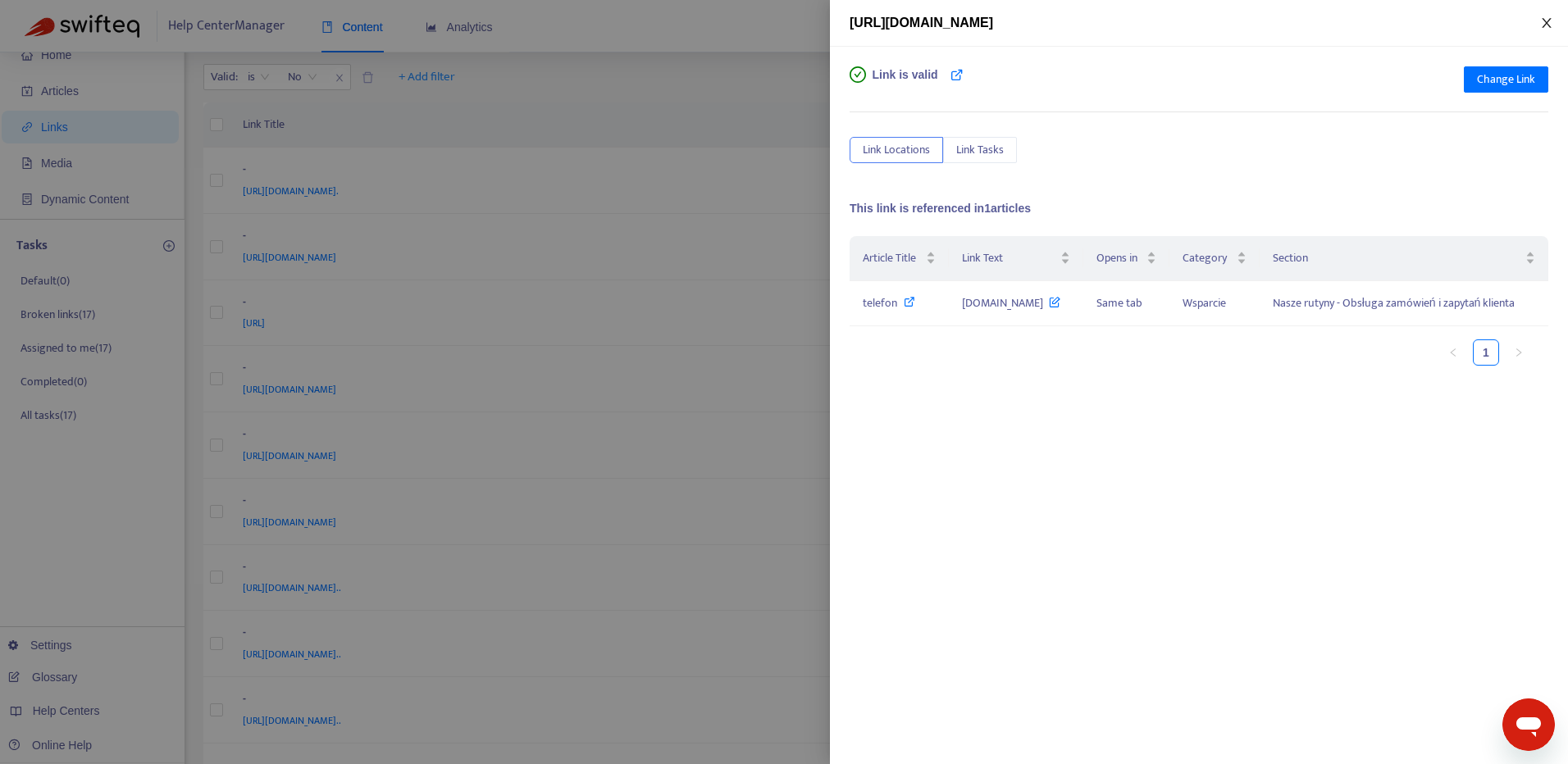
click at [1541, 19] on icon "close" at bounding box center [1547, 23] width 13 height 13
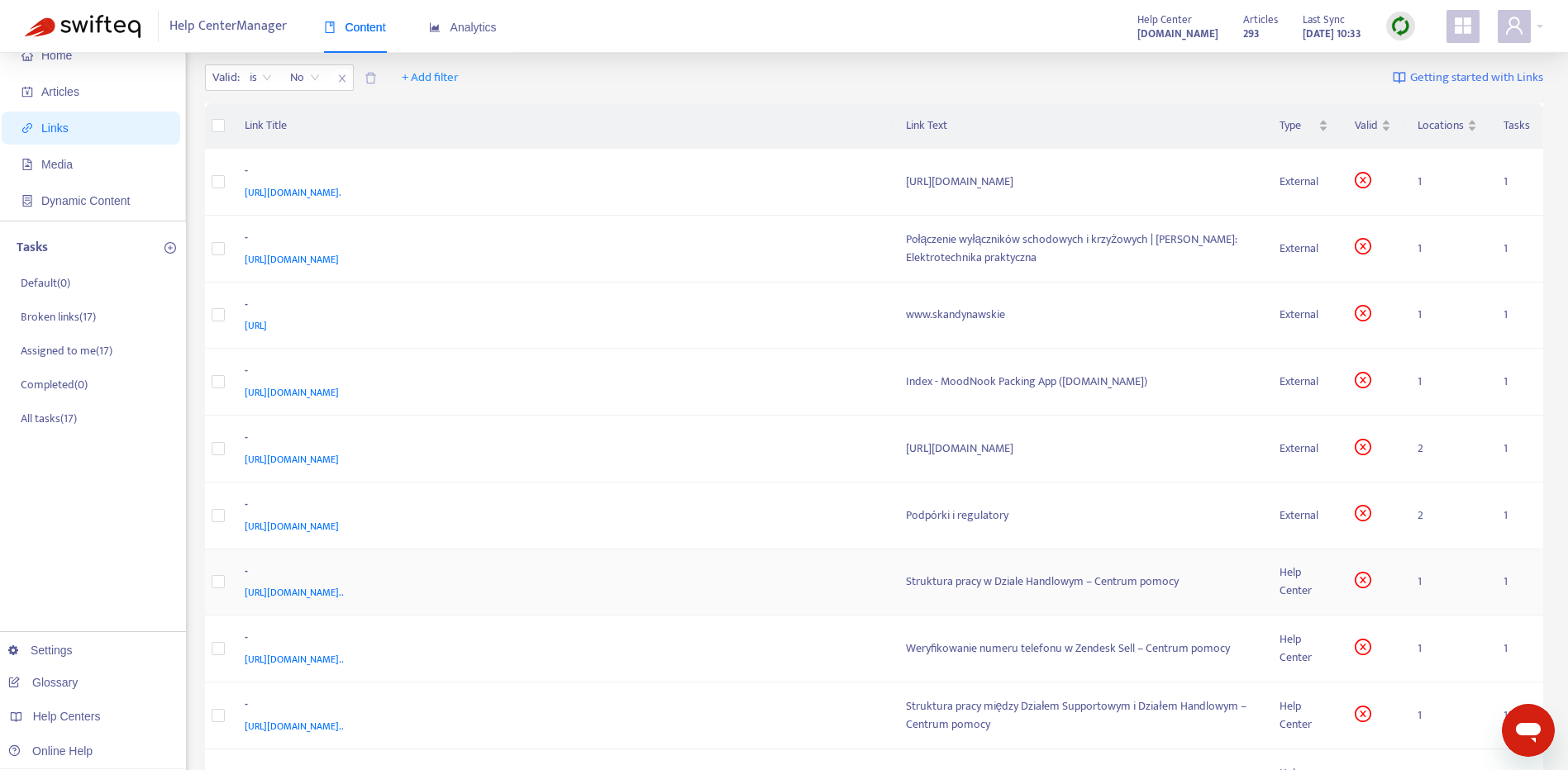
click at [797, 588] on div "[URL][DOMAIN_NAME].." at bounding box center [559, 593] width 629 height 18
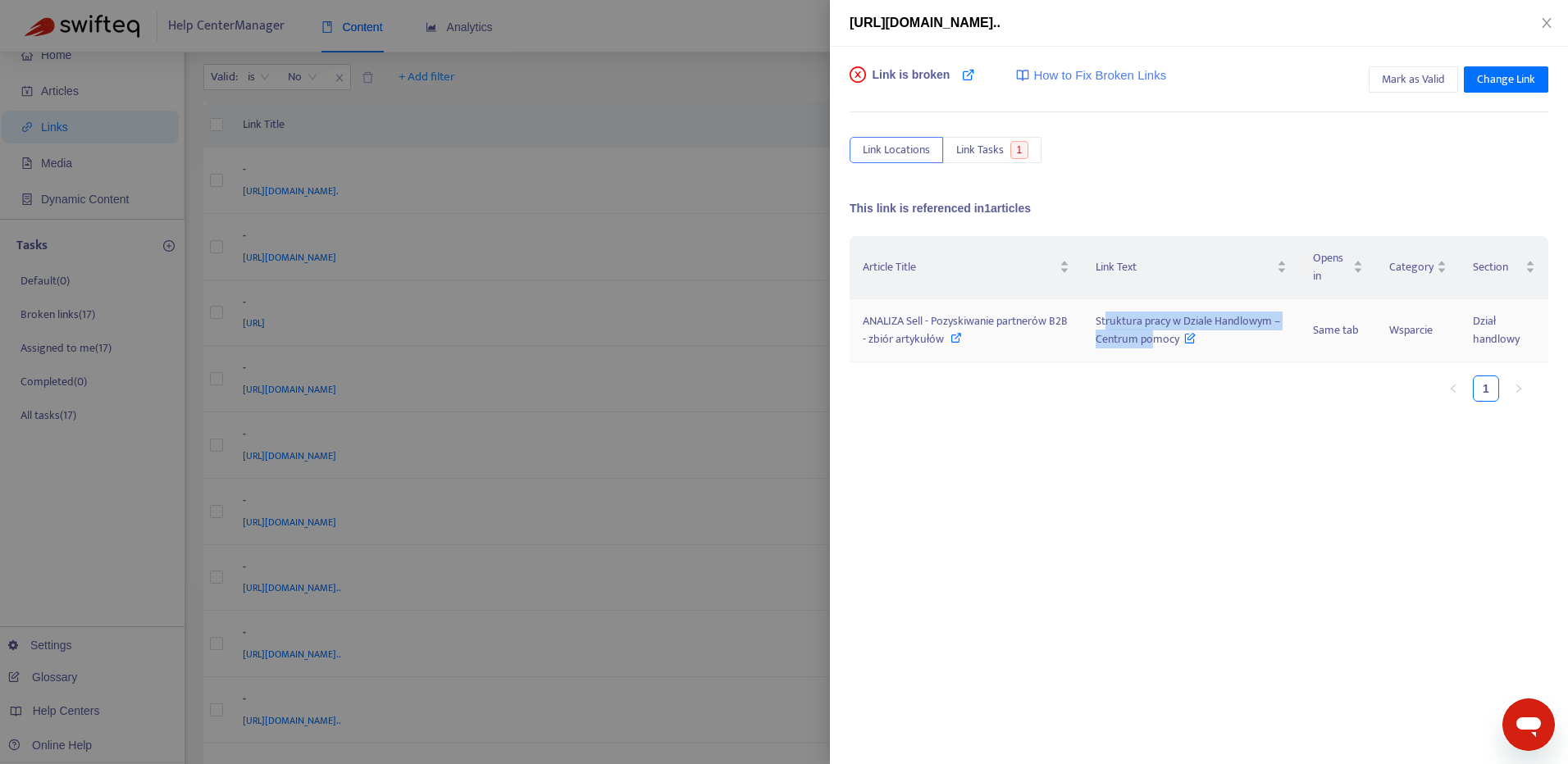
drag, startPoint x: 1104, startPoint y: 326, endPoint x: 1154, endPoint y: 346, distance: 53.9
click at [1154, 346] on span "Struktura pracy w Dziale Handlowym – Centrum pomocy" at bounding box center [1188, 330] width 185 height 37
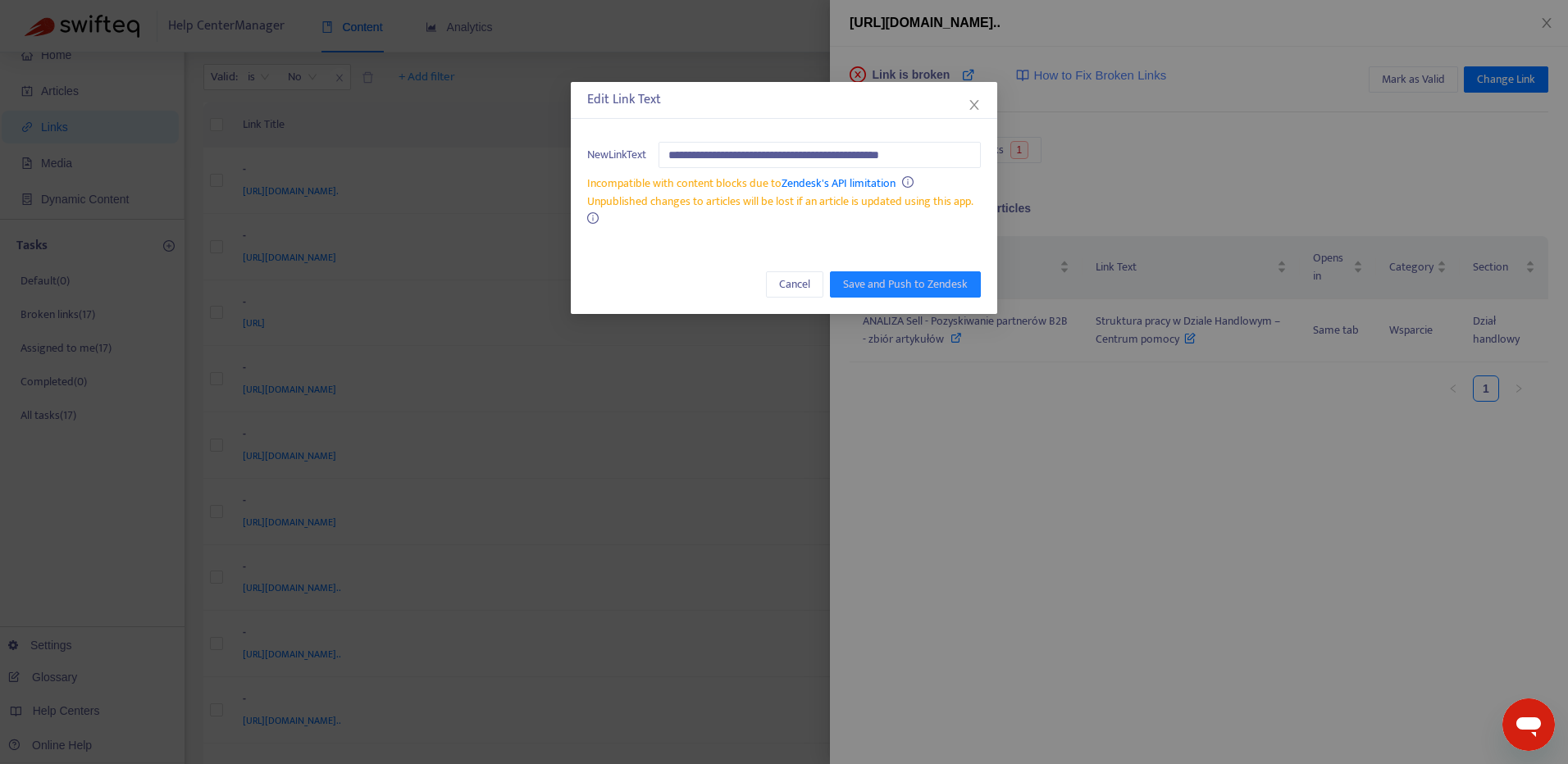
click at [1180, 147] on div "**********" at bounding box center [784, 382] width 1568 height 764
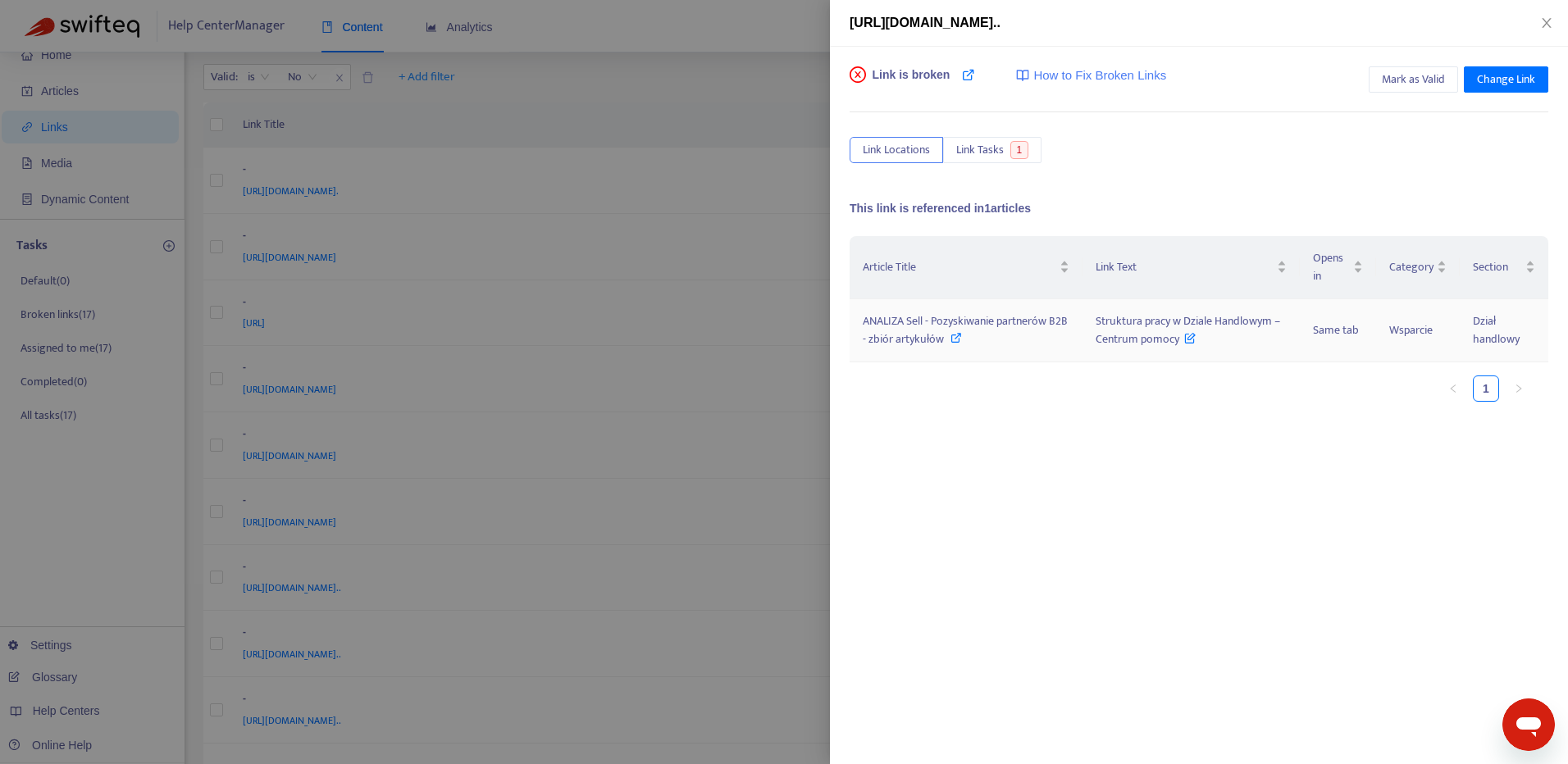
click at [962, 340] on icon at bounding box center [956, 338] width 12 height 12
click at [1539, 25] on button "Close" at bounding box center [1547, 23] width 23 height 15
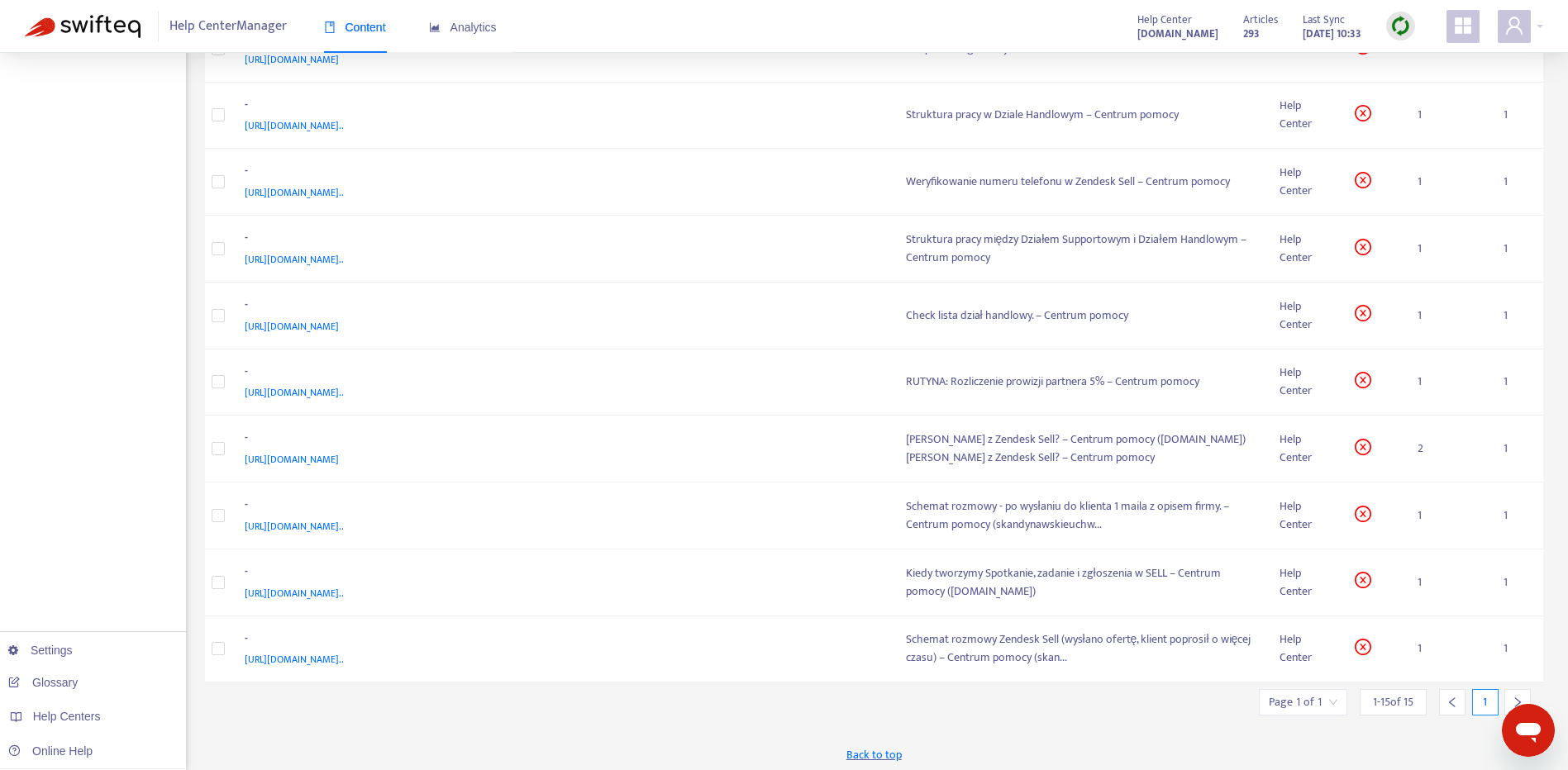
scroll to position [523, 0]
click at [783, 368] on div "-" at bounding box center [559, 370] width 629 height 21
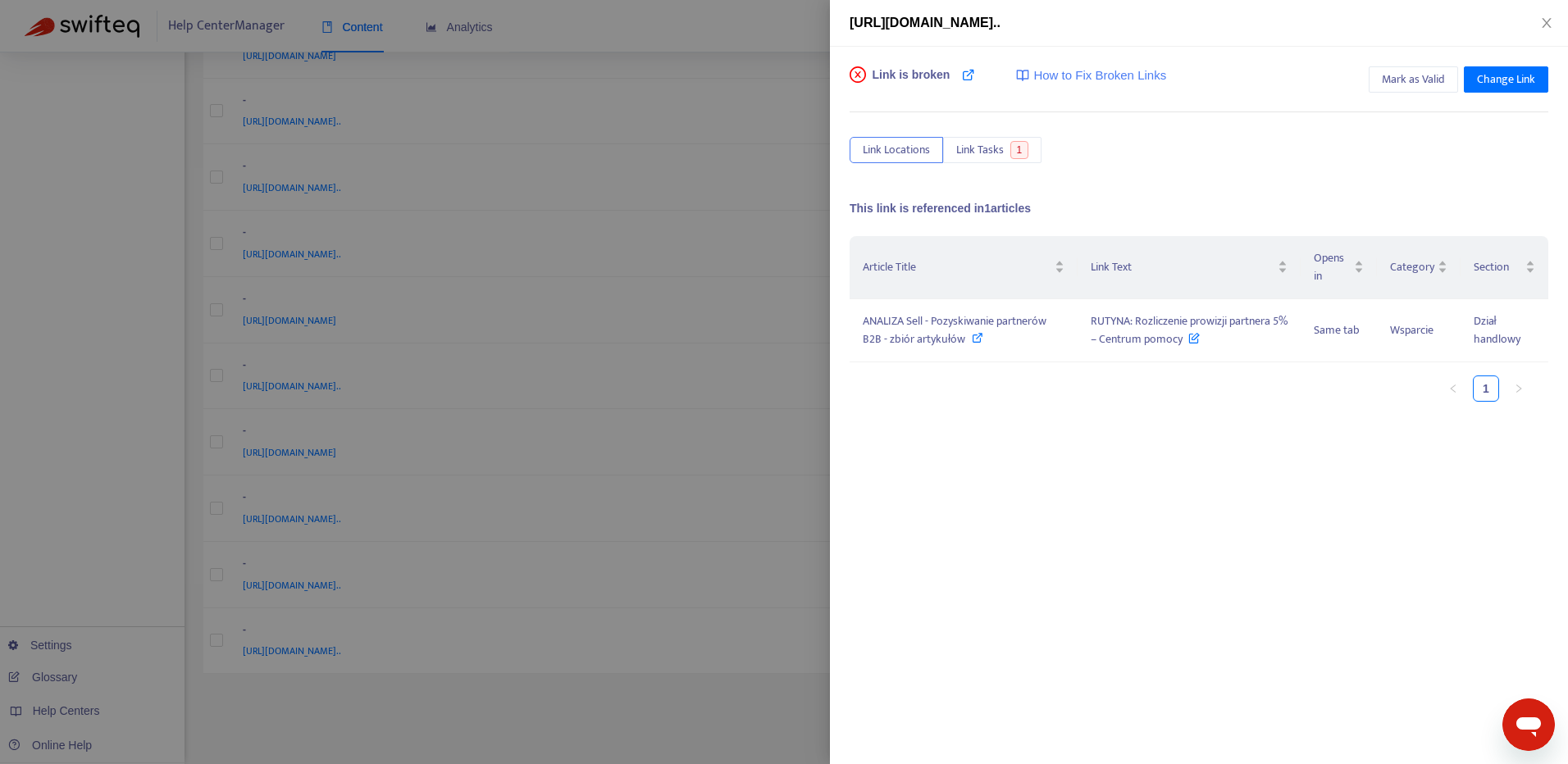
click at [767, 436] on div at bounding box center [784, 382] width 1568 height 764
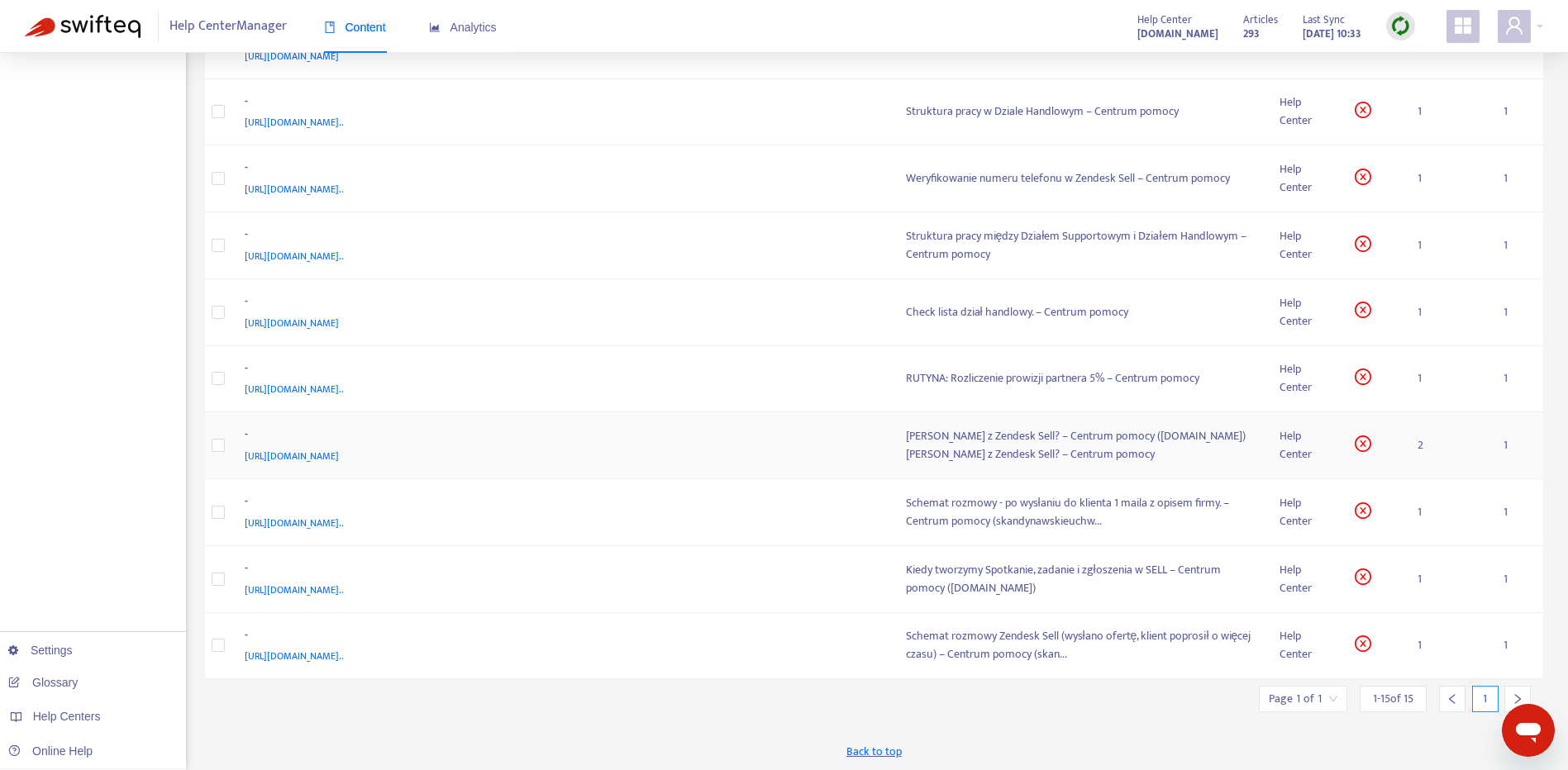
click at [769, 455] on div "[URL][DOMAIN_NAME]" at bounding box center [559, 456] width 629 height 18
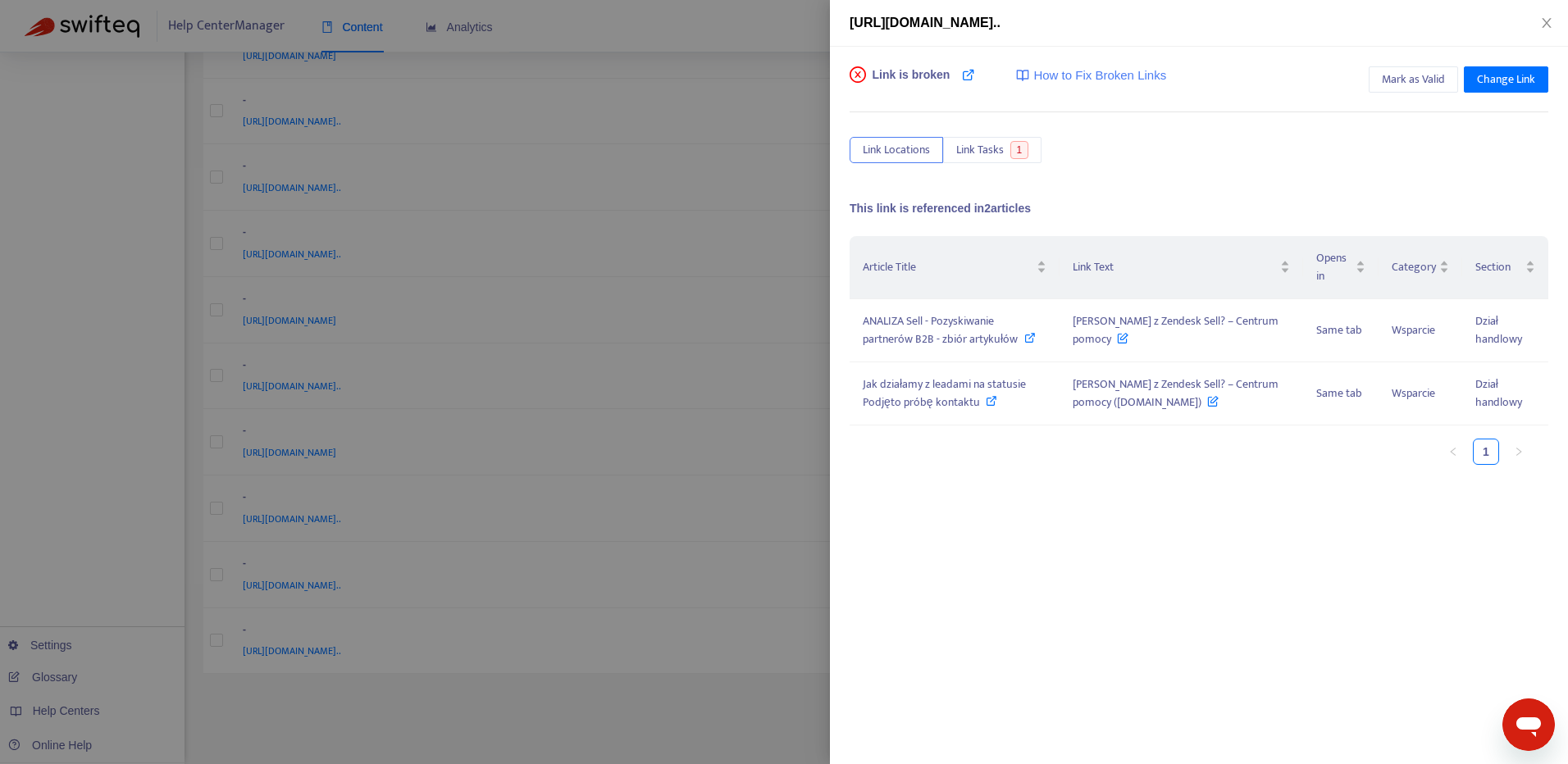
click at [747, 532] on div at bounding box center [784, 382] width 1568 height 764
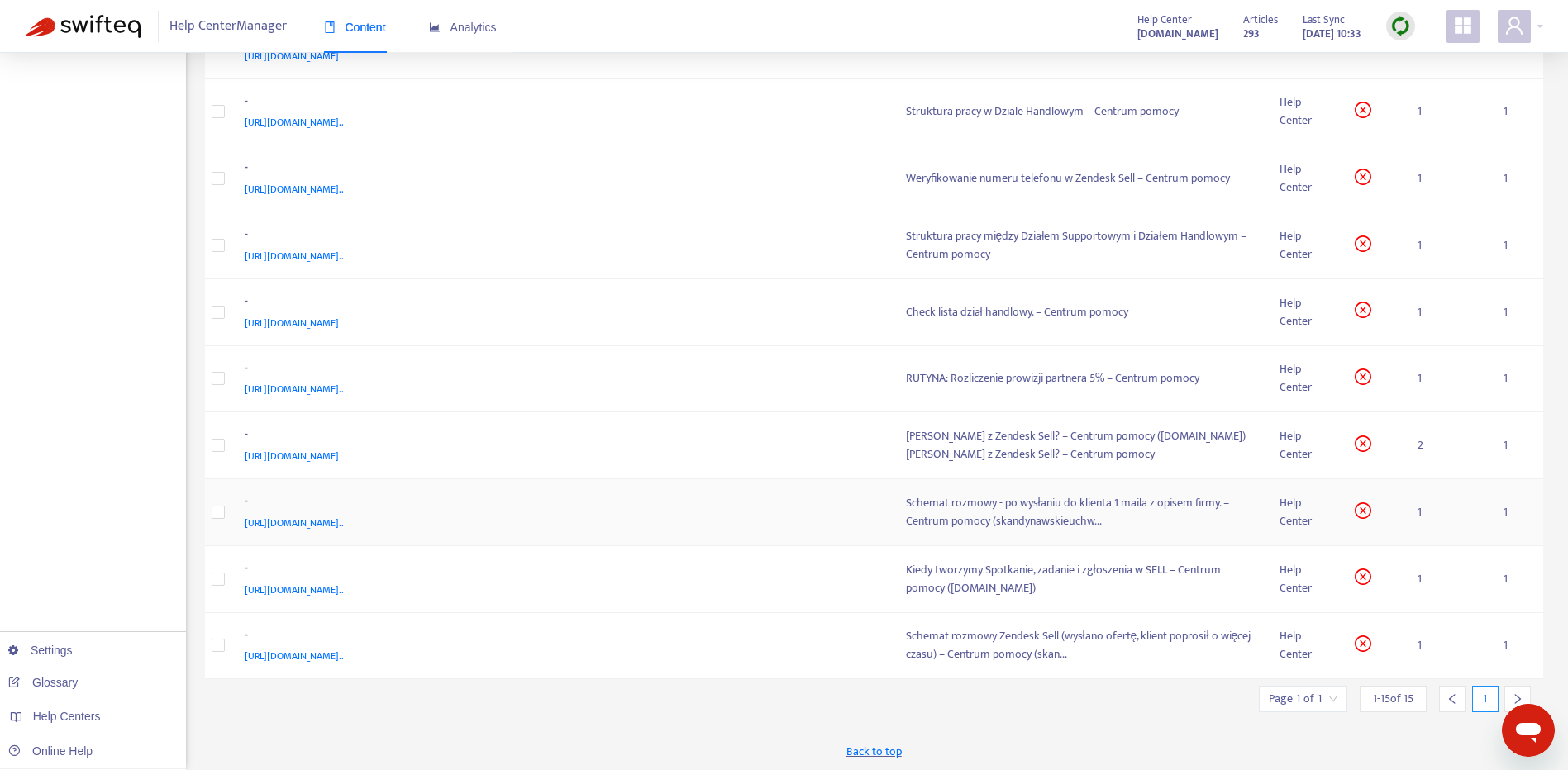
click at [755, 532] on div "[URL][DOMAIN_NAME].." at bounding box center [559, 523] width 629 height 18
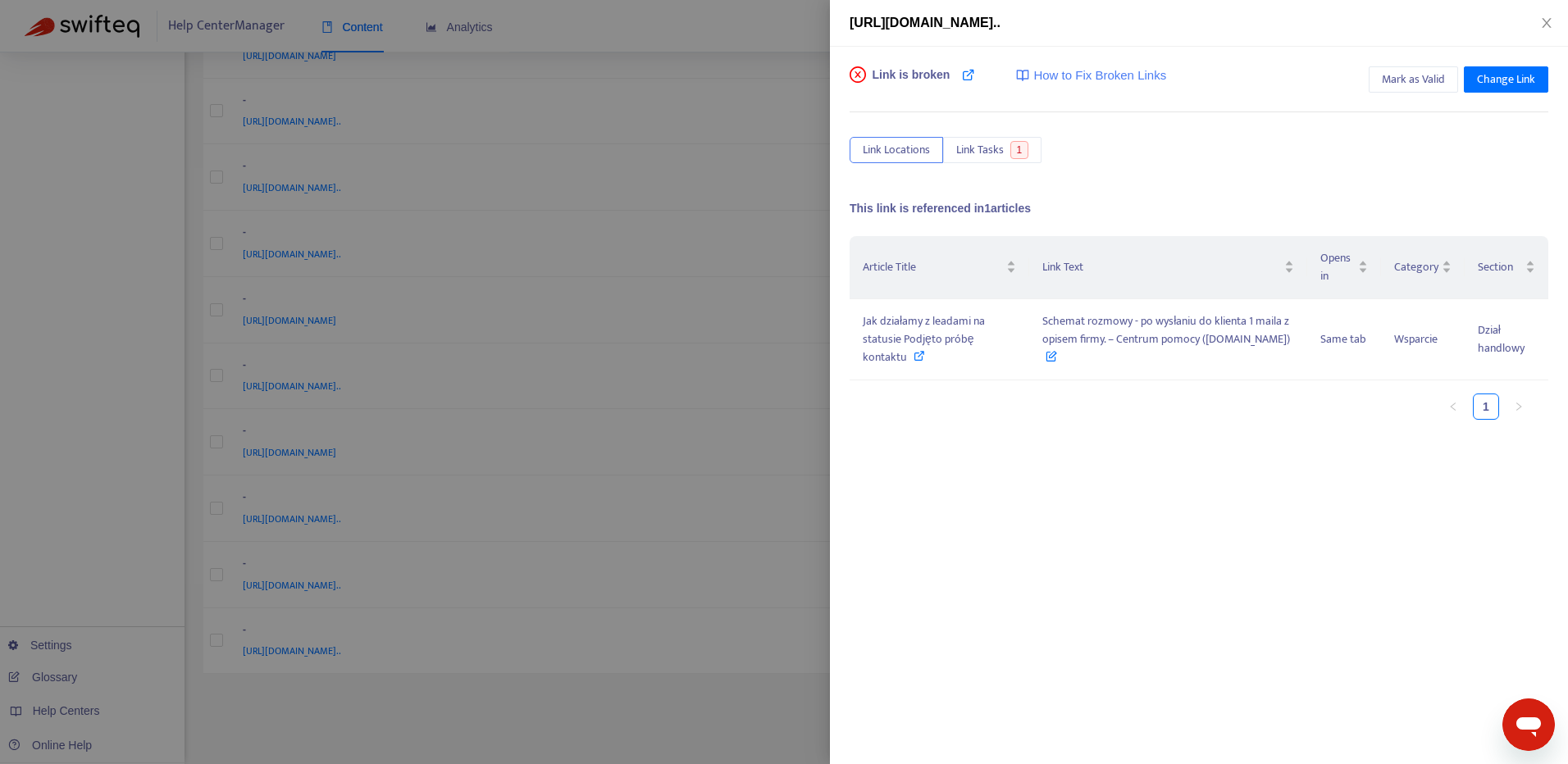
click at [762, 438] on div at bounding box center [784, 382] width 1568 height 764
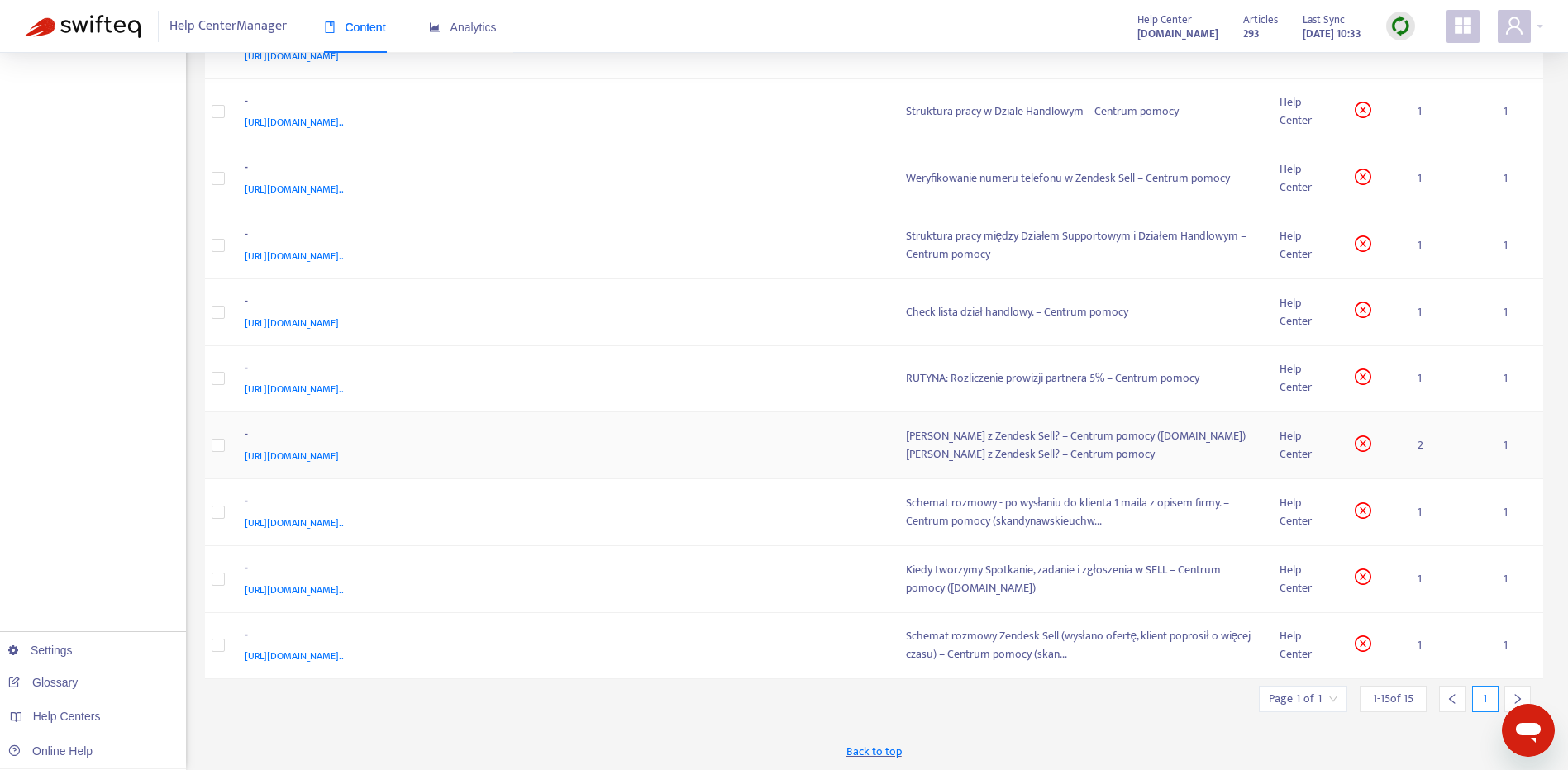
click at [770, 439] on div "-" at bounding box center [559, 436] width 629 height 21
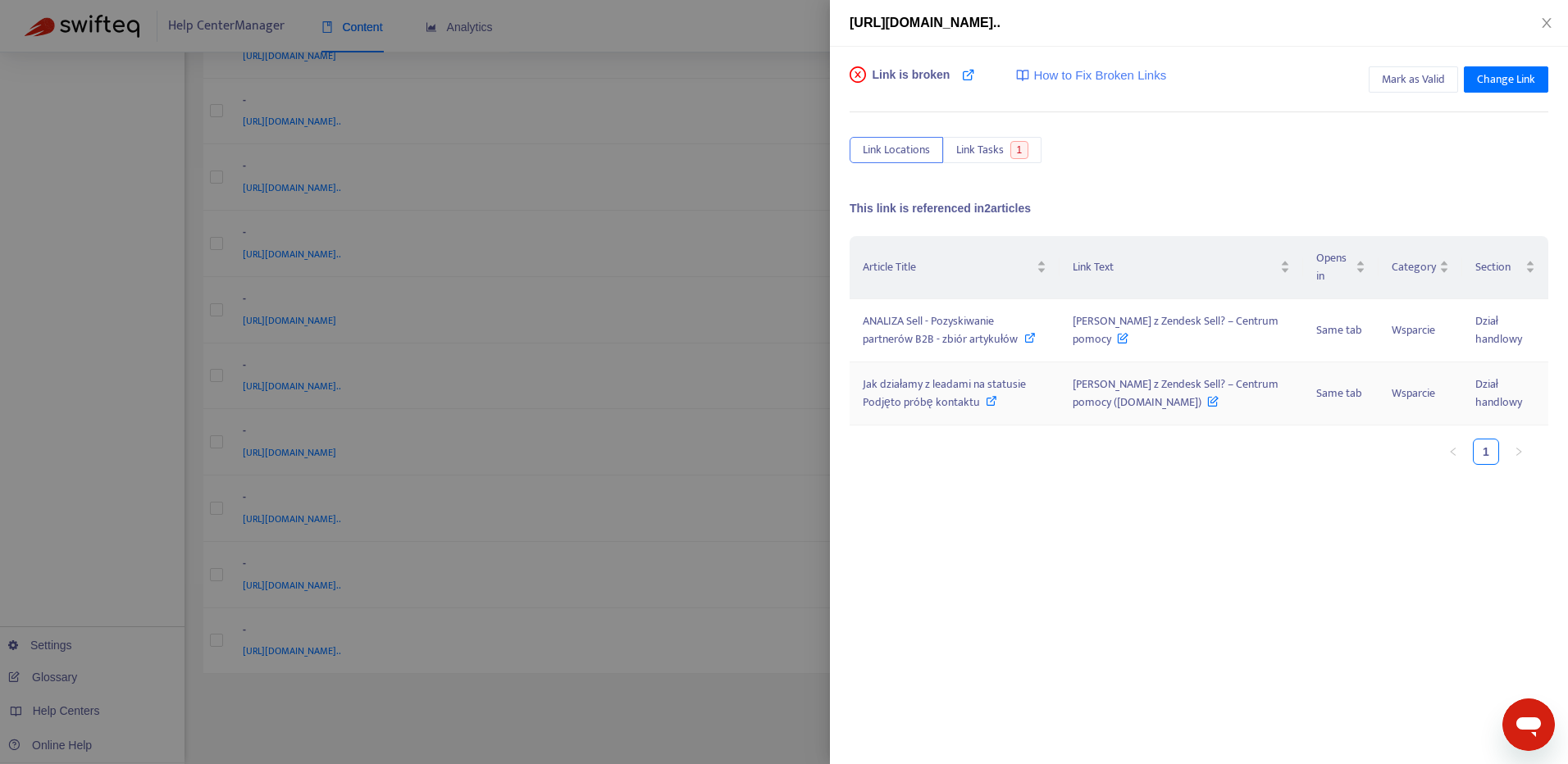
click at [986, 407] on icon at bounding box center [992, 401] width 12 height 12
click at [745, 621] on div at bounding box center [784, 382] width 1568 height 764
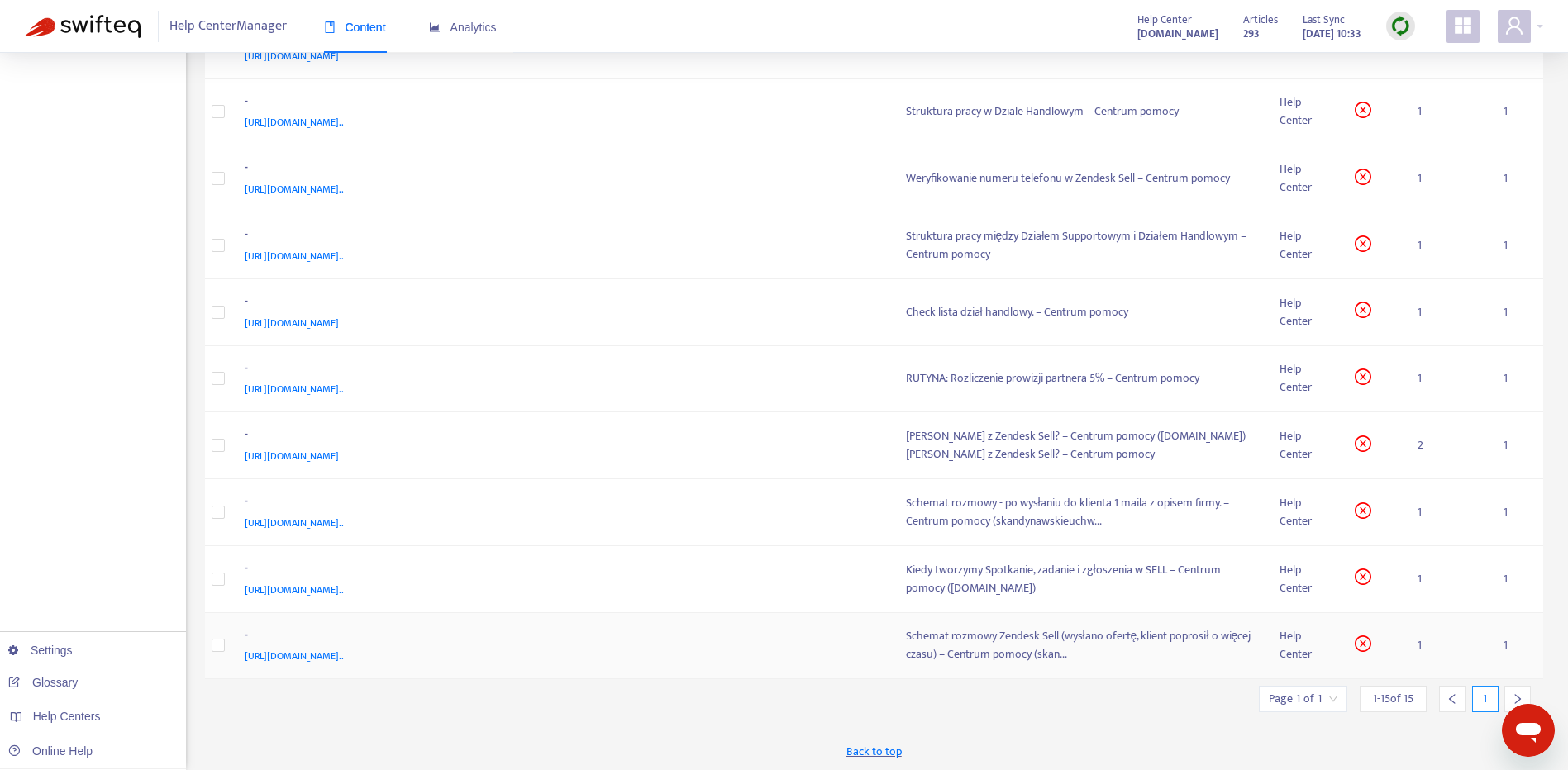
click at [741, 648] on div "-" at bounding box center [559, 637] width 629 height 21
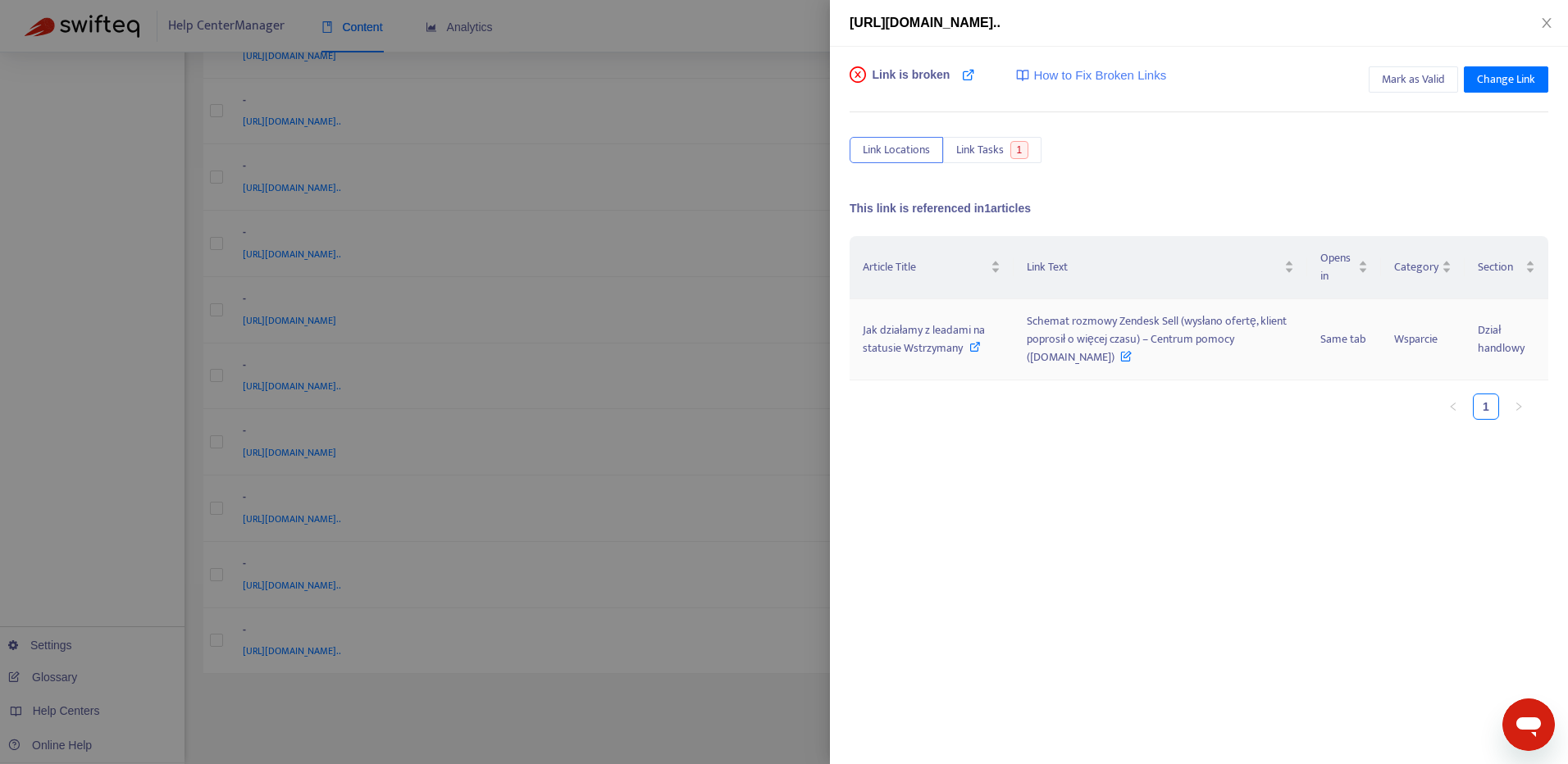
click at [976, 339] on span "Jak działamy z leadami na statusie Wstrzymany" at bounding box center [923, 339] width 122 height 37
drag, startPoint x: 863, startPoint y: 333, endPoint x: 964, endPoint y: 354, distance: 103.2
click at [964, 354] on div "Jak działamy z leadami na statusie Wstrzymany" at bounding box center [931, 340] width 138 height 37
click at [1541, 22] on icon "close" at bounding box center [1547, 23] width 13 height 13
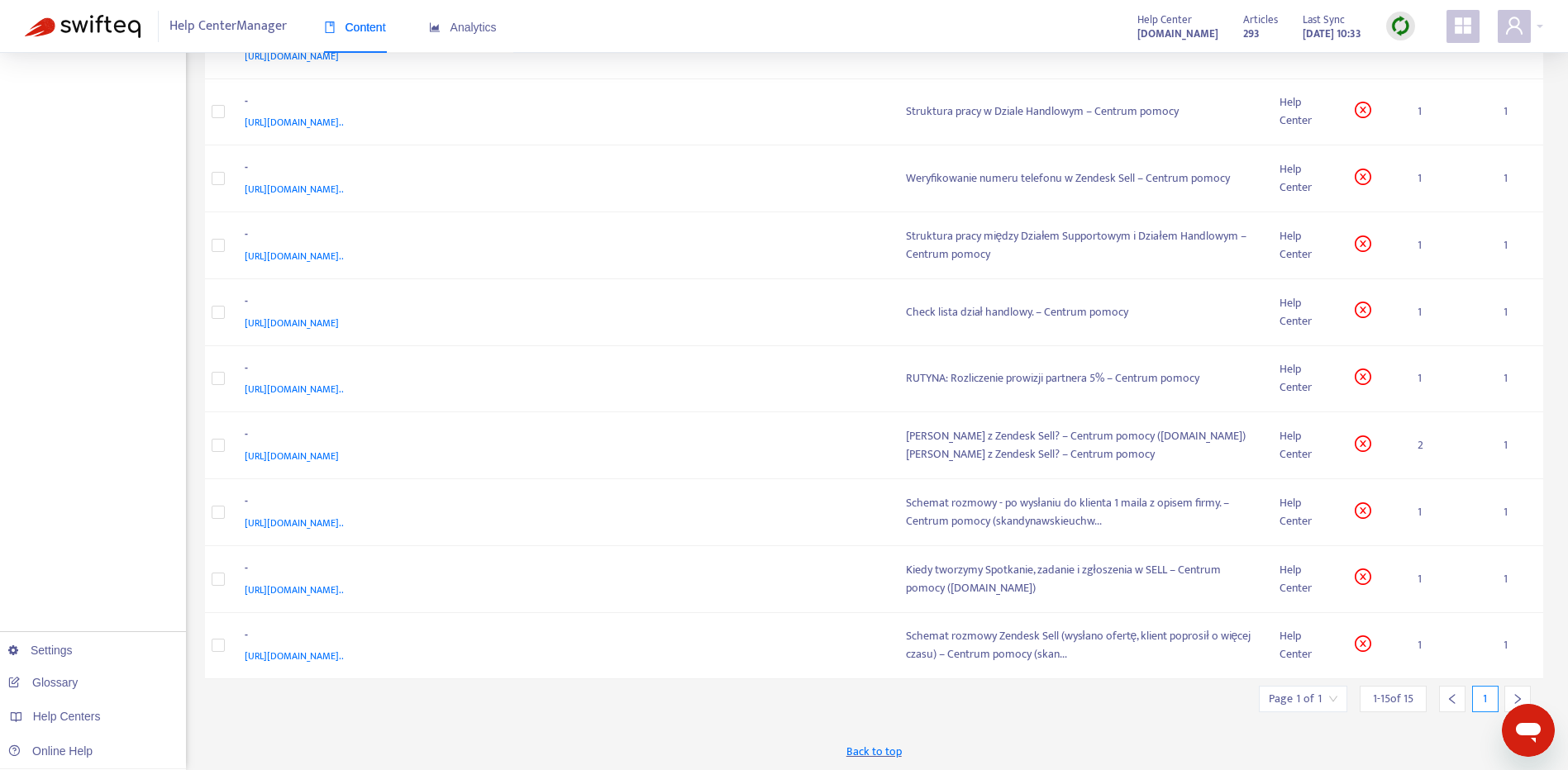
click at [1392, 36] on img at bounding box center [1400, 25] width 20 height 20
click at [1438, 88] on link "Full Sync" at bounding box center [1428, 86] width 59 height 19
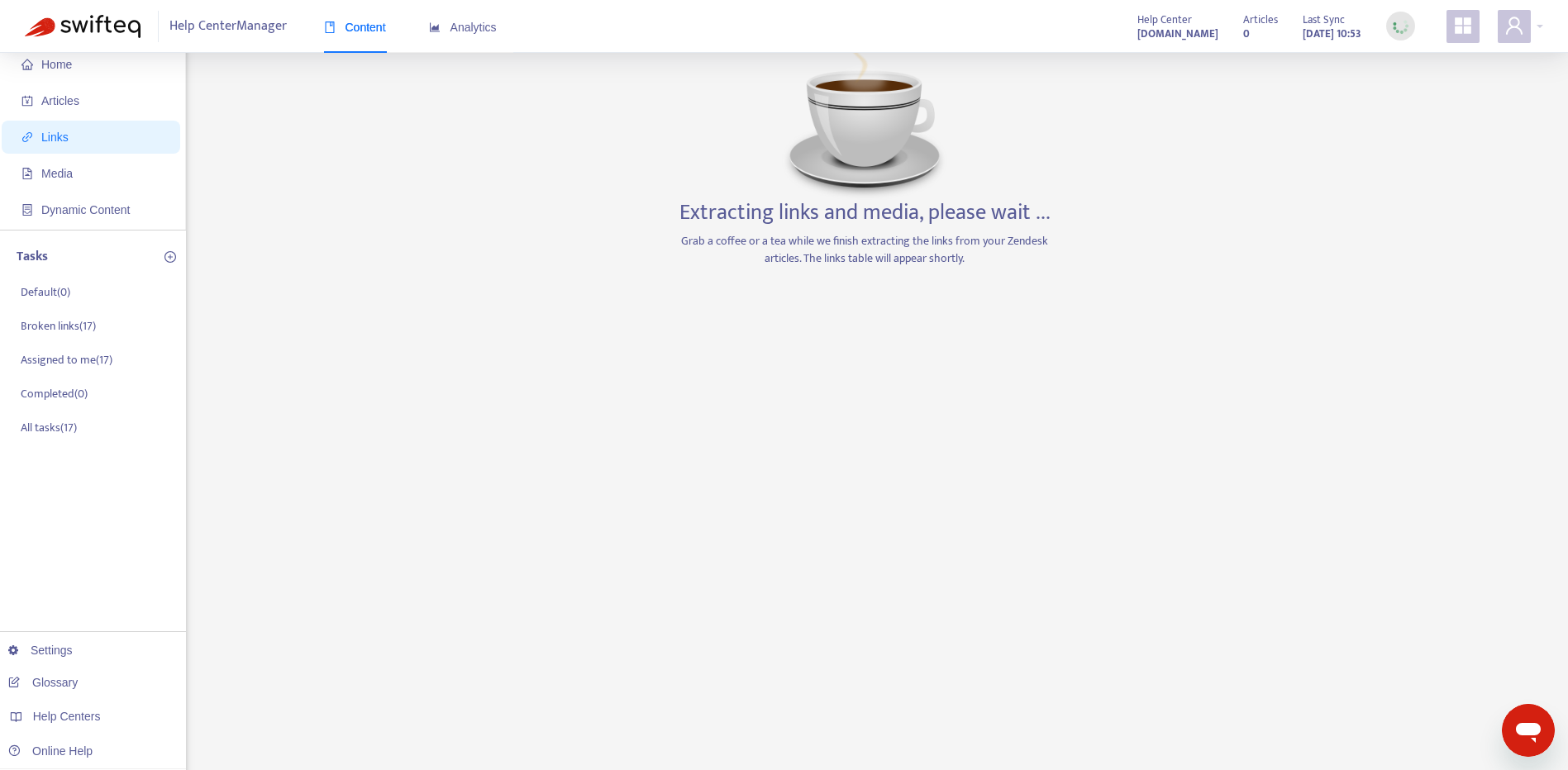
scroll to position [0, 0]
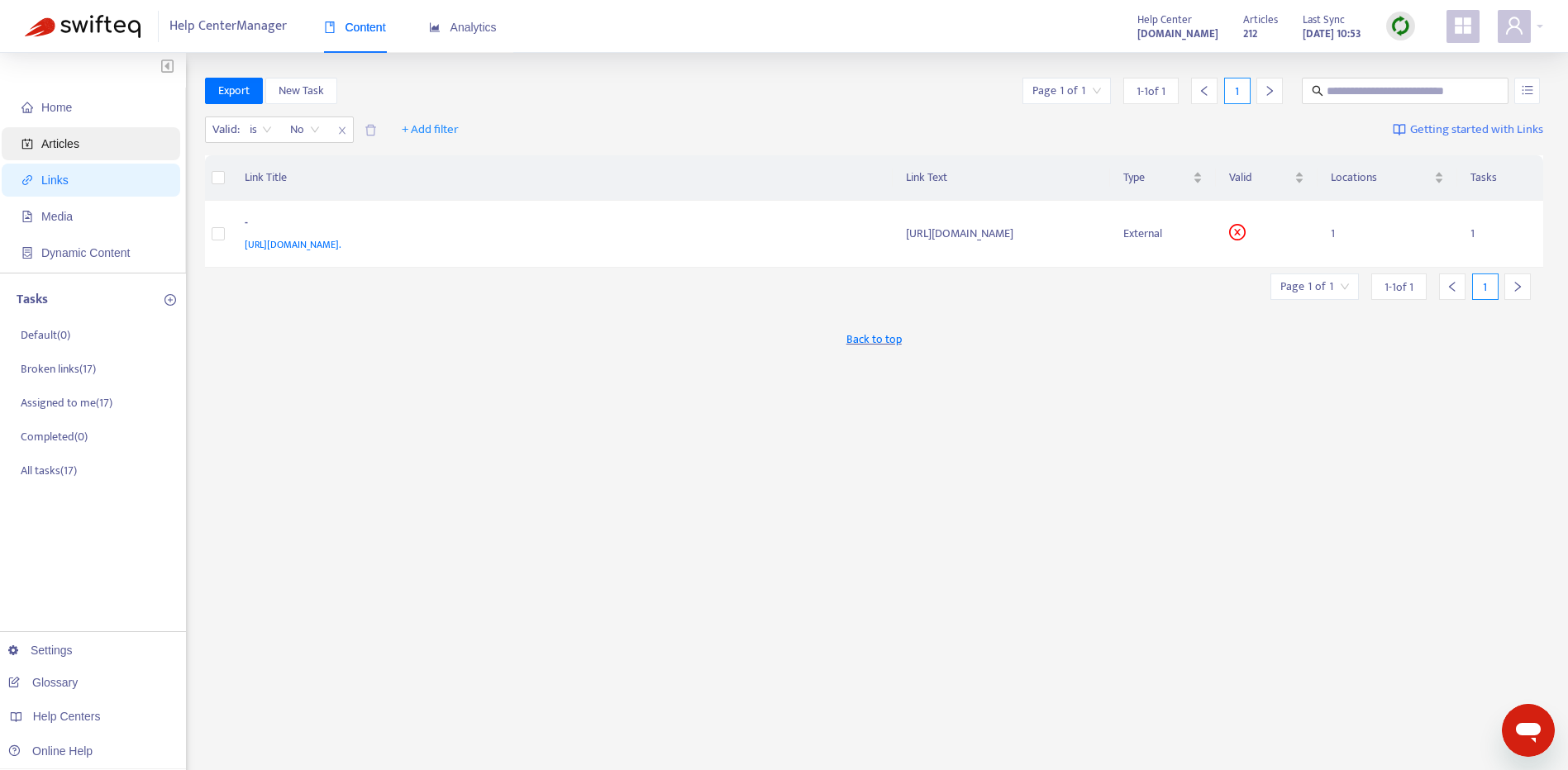
click at [77, 141] on span "Articles" at bounding box center [60, 144] width 38 height 14
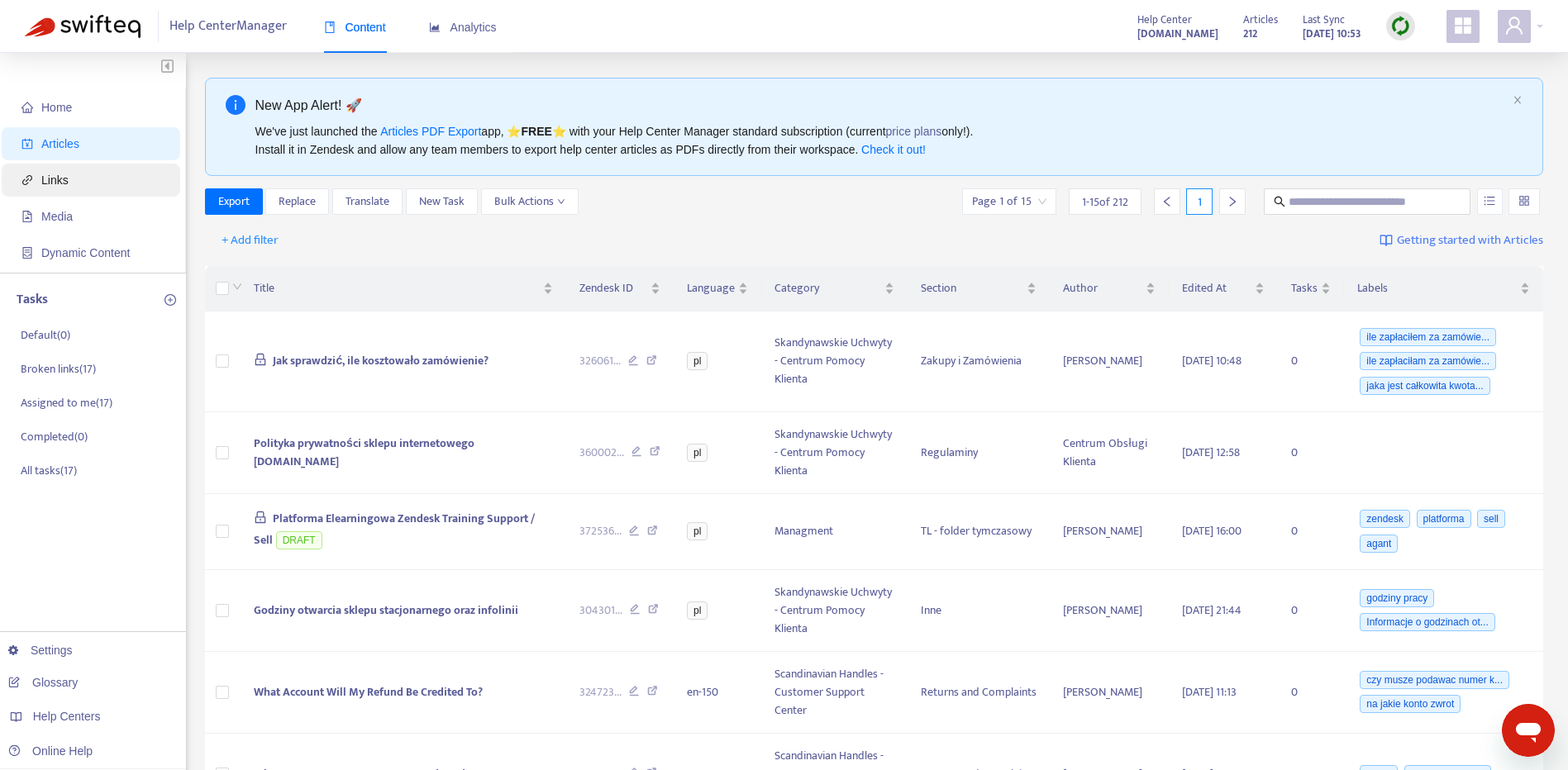
click at [92, 186] on span "Links" at bounding box center [94, 180] width 145 height 33
